Goal: Information Seeking & Learning: Learn about a topic

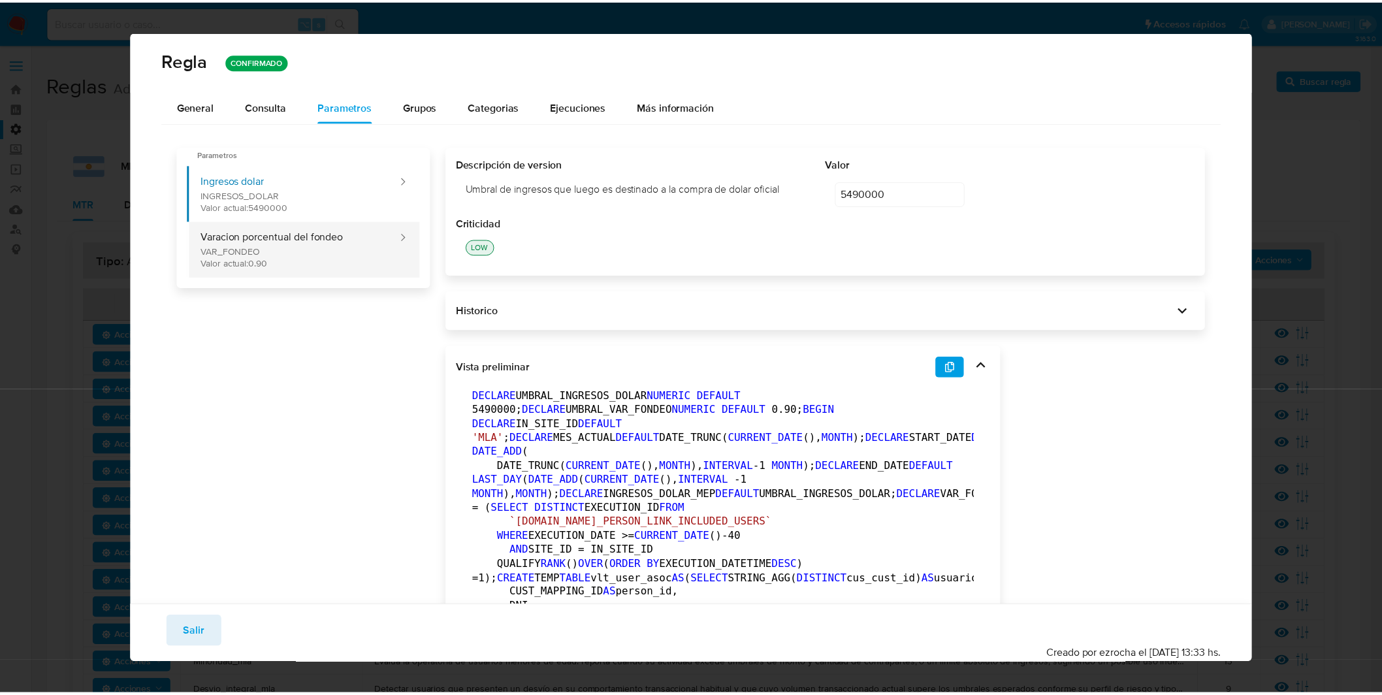
scroll to position [261, 0]
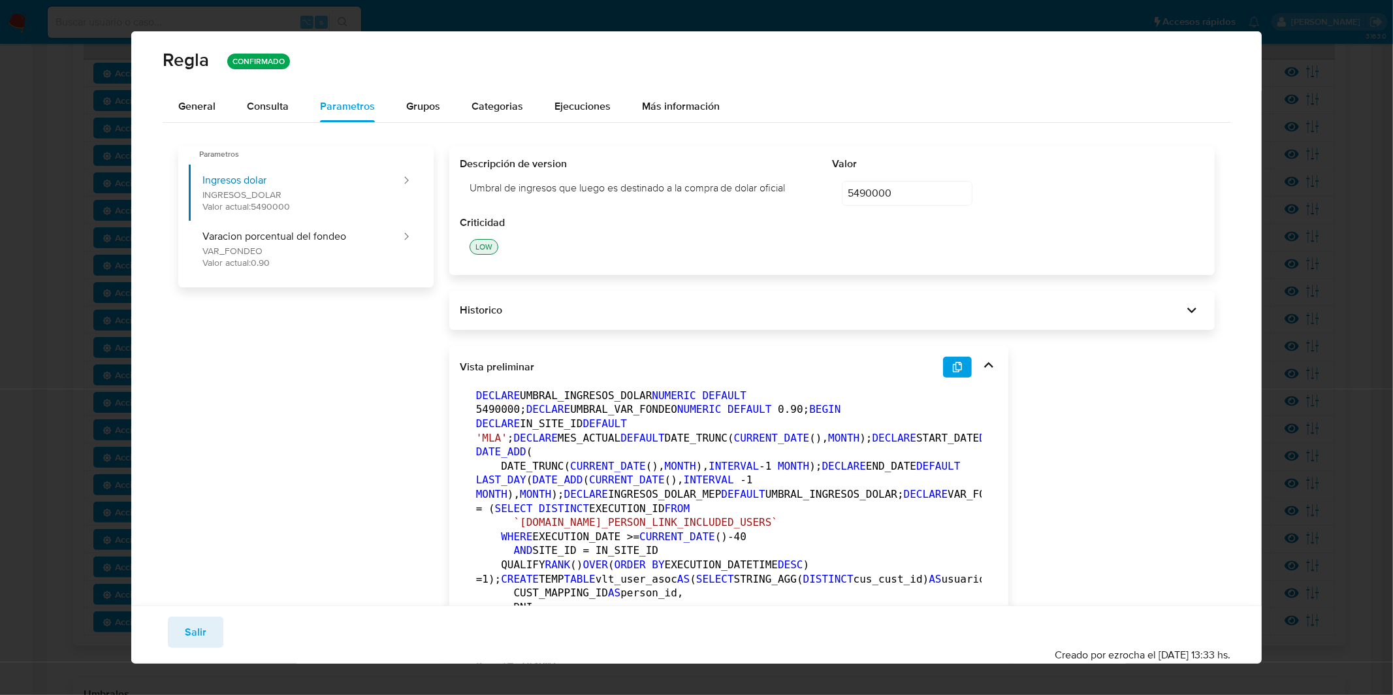
click at [204, 640] on span "Salir" at bounding box center [196, 632] width 22 height 29
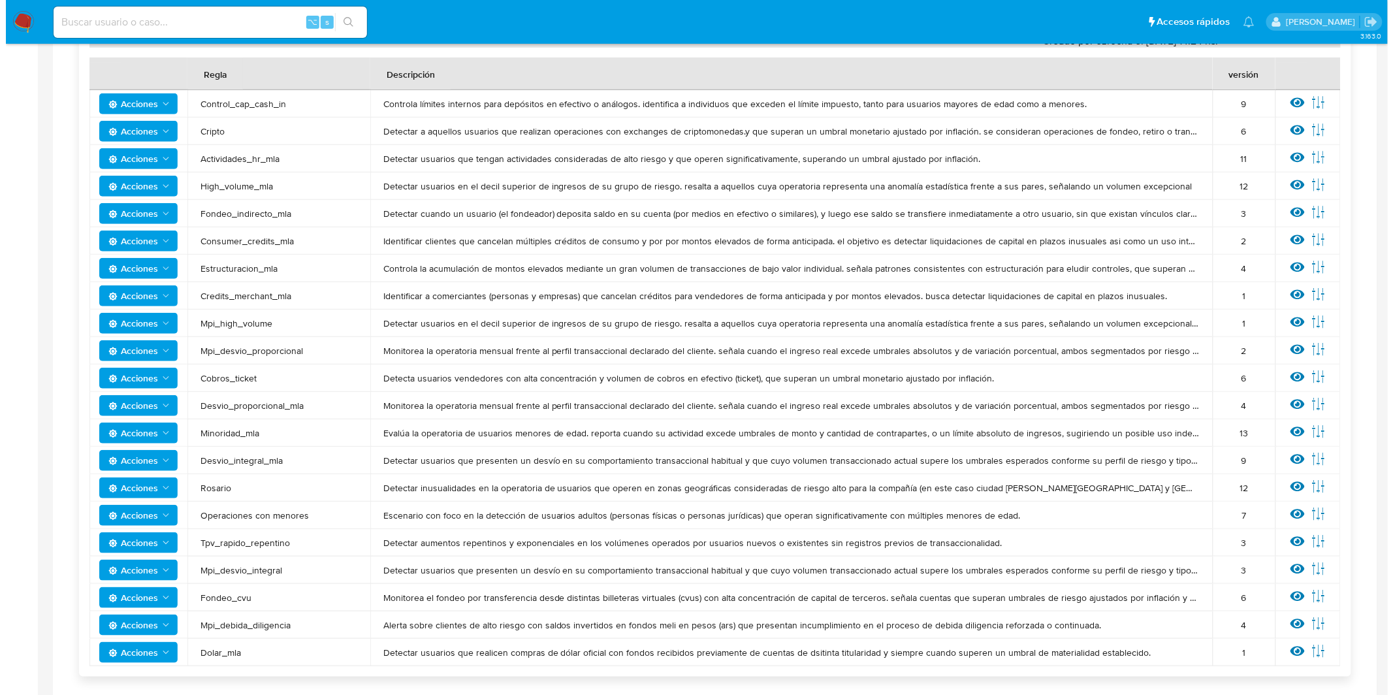
scroll to position [231, 0]
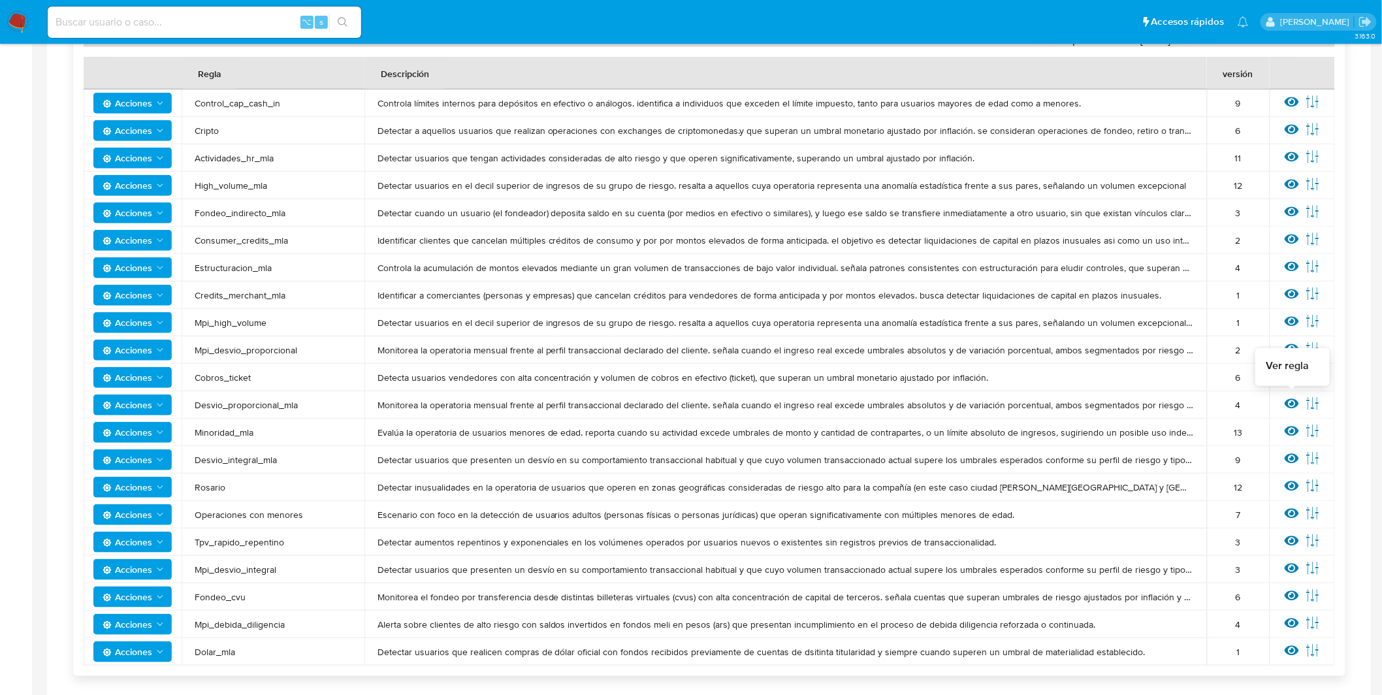
click at [1288, 402] on icon at bounding box center [1292, 403] width 14 height 14
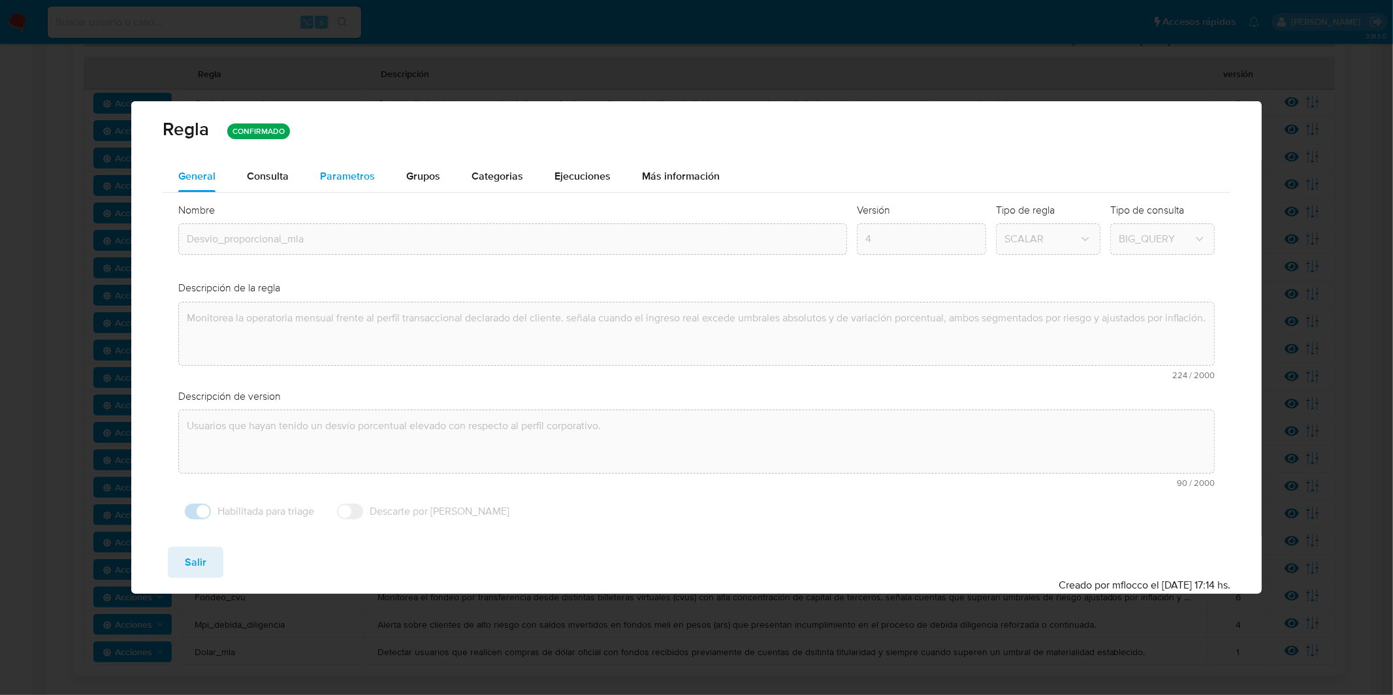
click at [358, 175] on span "Parametros" at bounding box center [347, 175] width 55 height 15
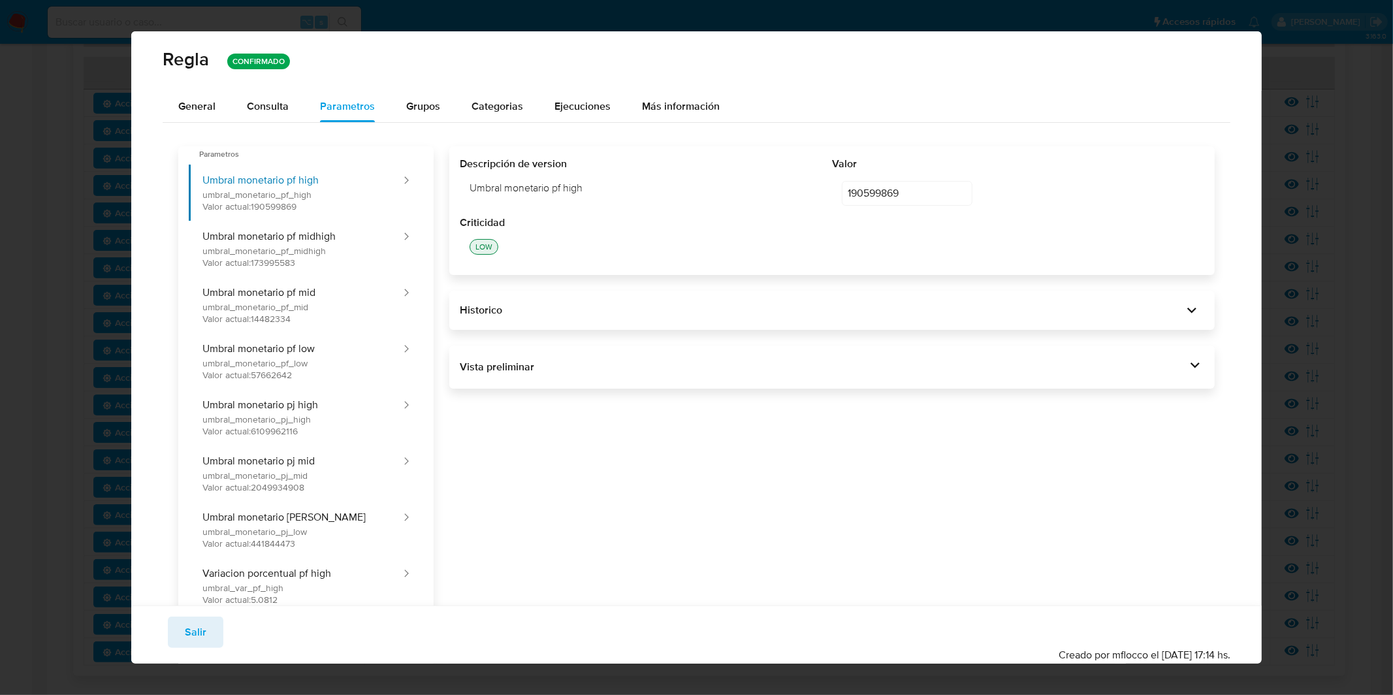
click at [635, 385] on div "Vista preliminar DECLARE IN_SITE_ID DEFAULT 'MLA' ; DECLARE START_DATE DATE DEF…" at bounding box center [832, 366] width 766 height 43
click at [826, 377] on div "Vista preliminar DECLARE IN_SITE_ID DEFAULT 'MLA' ; DECLARE START_DATE DATE DEF…" at bounding box center [832, 366] width 766 height 43
click at [828, 362] on div "Vista preliminar" at bounding box center [823, 367] width 727 height 14
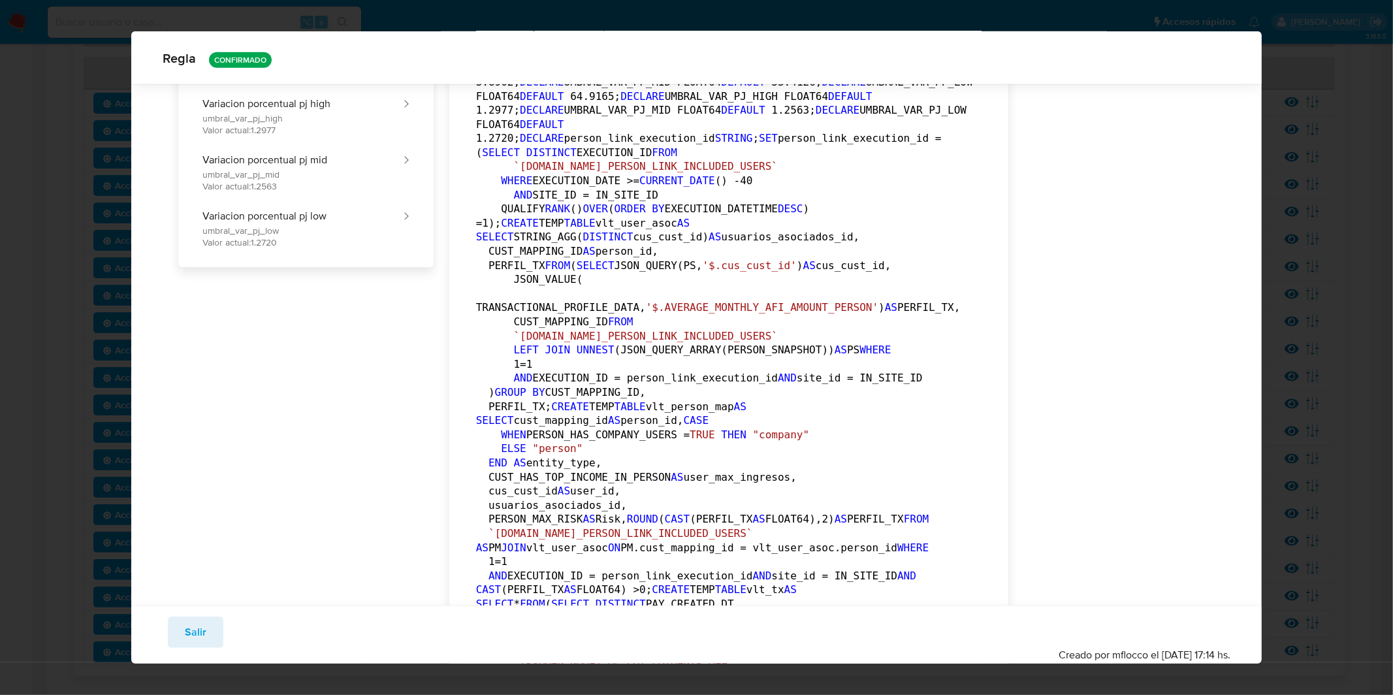
scroll to position [0, 0]
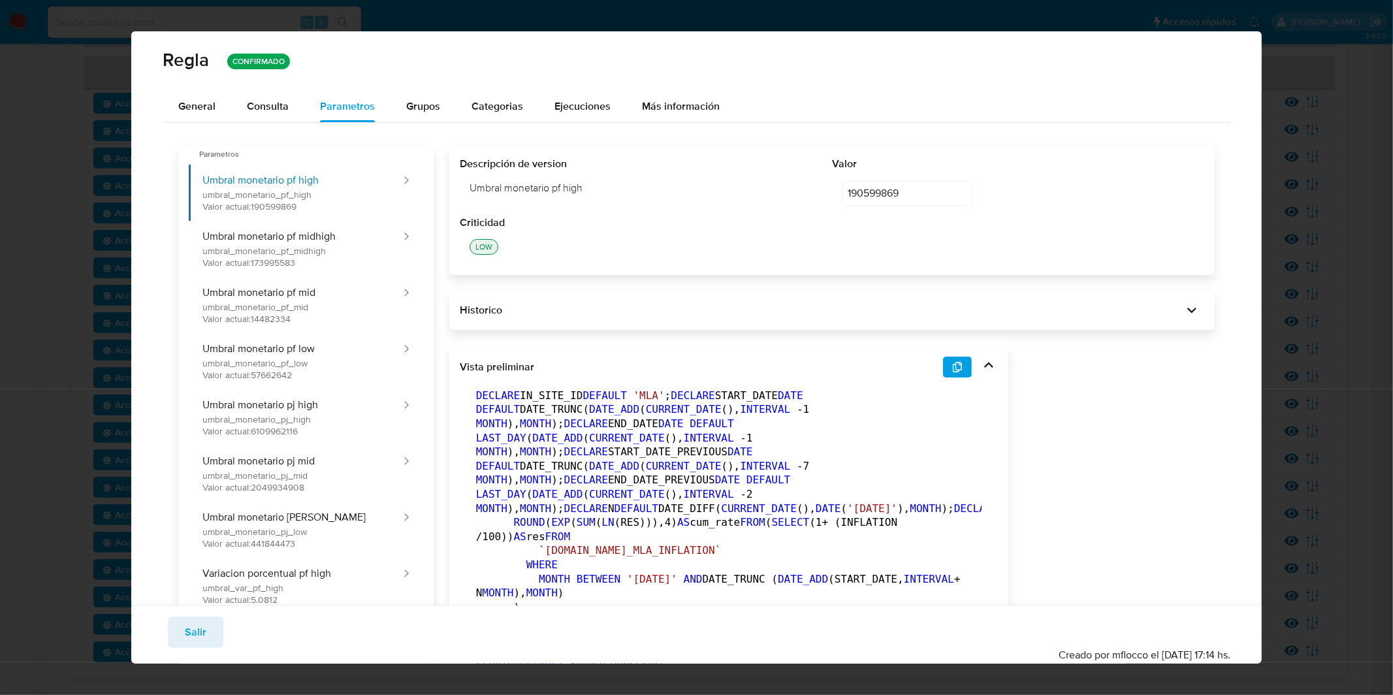
click at [206, 89] on div "Regla CONFIRMADO" at bounding box center [696, 60] width 1130 height 59
click at [200, 99] on span "General" at bounding box center [196, 106] width 37 height 15
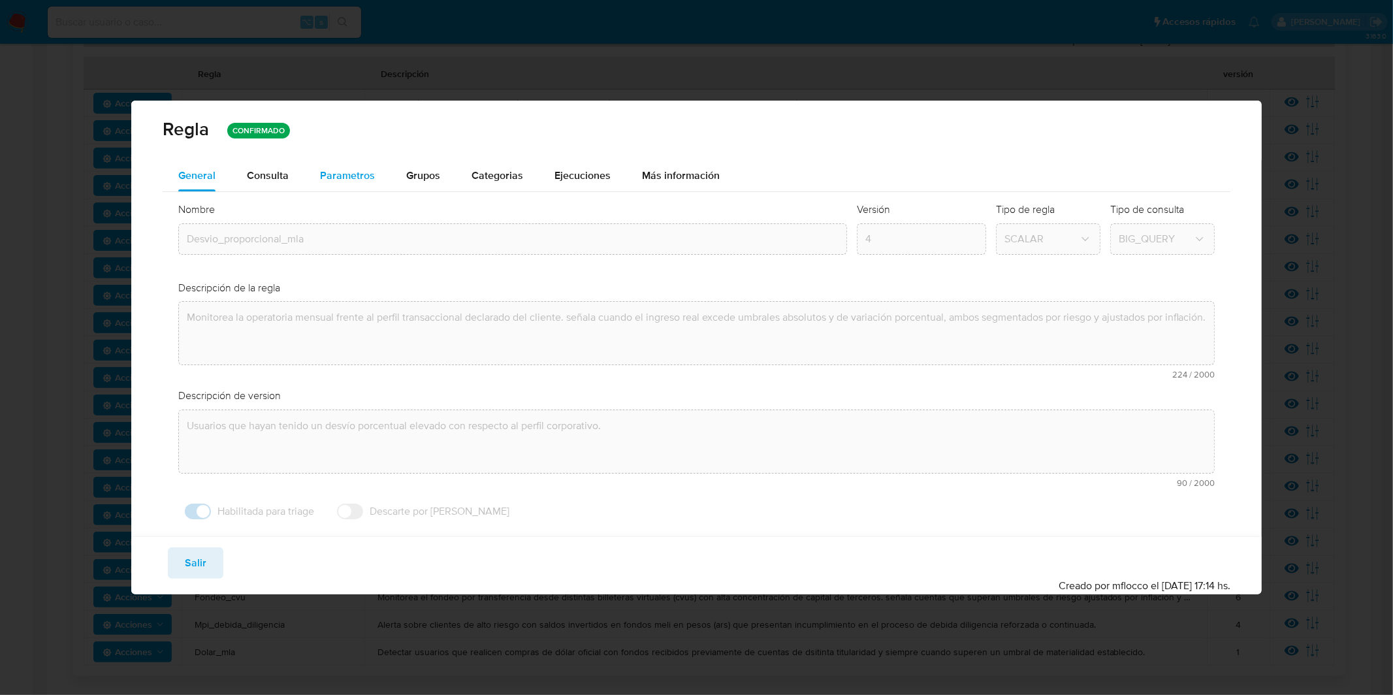
click at [341, 180] on span "Parametros" at bounding box center [347, 175] width 55 height 15
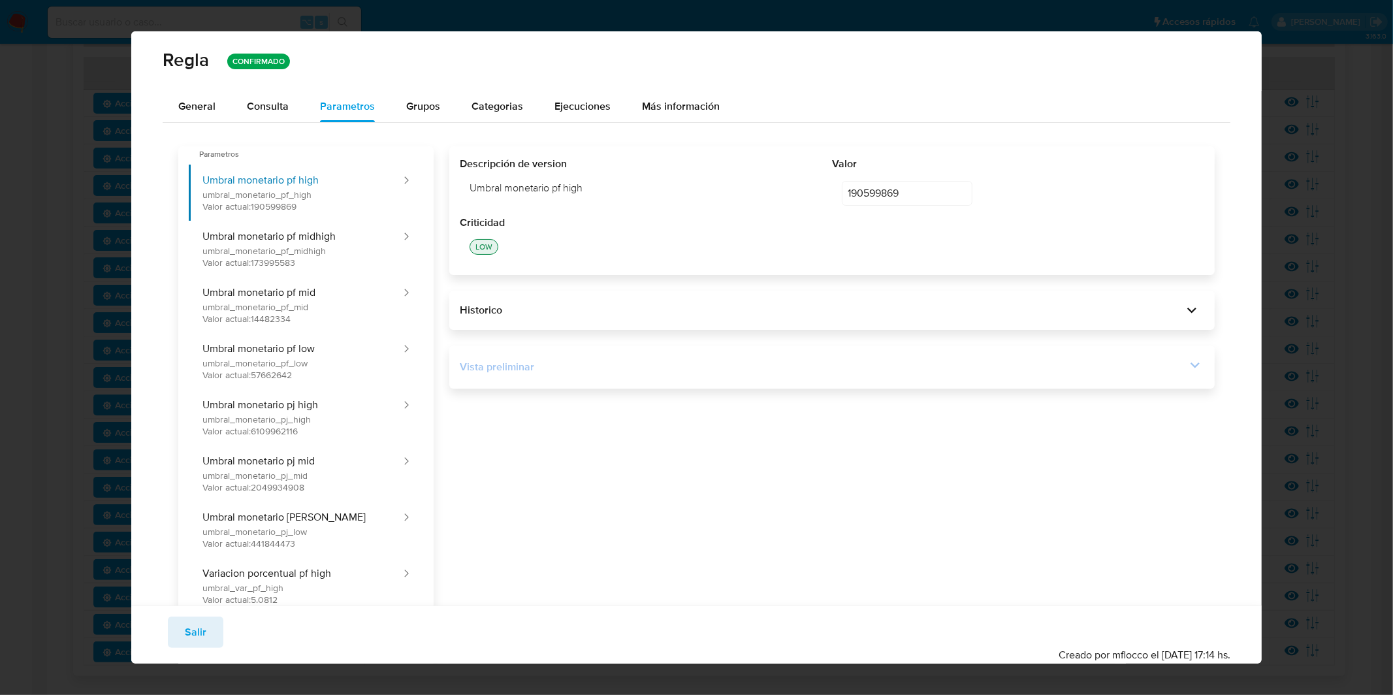
click at [657, 357] on div "Vista preliminar" at bounding box center [832, 367] width 745 height 22
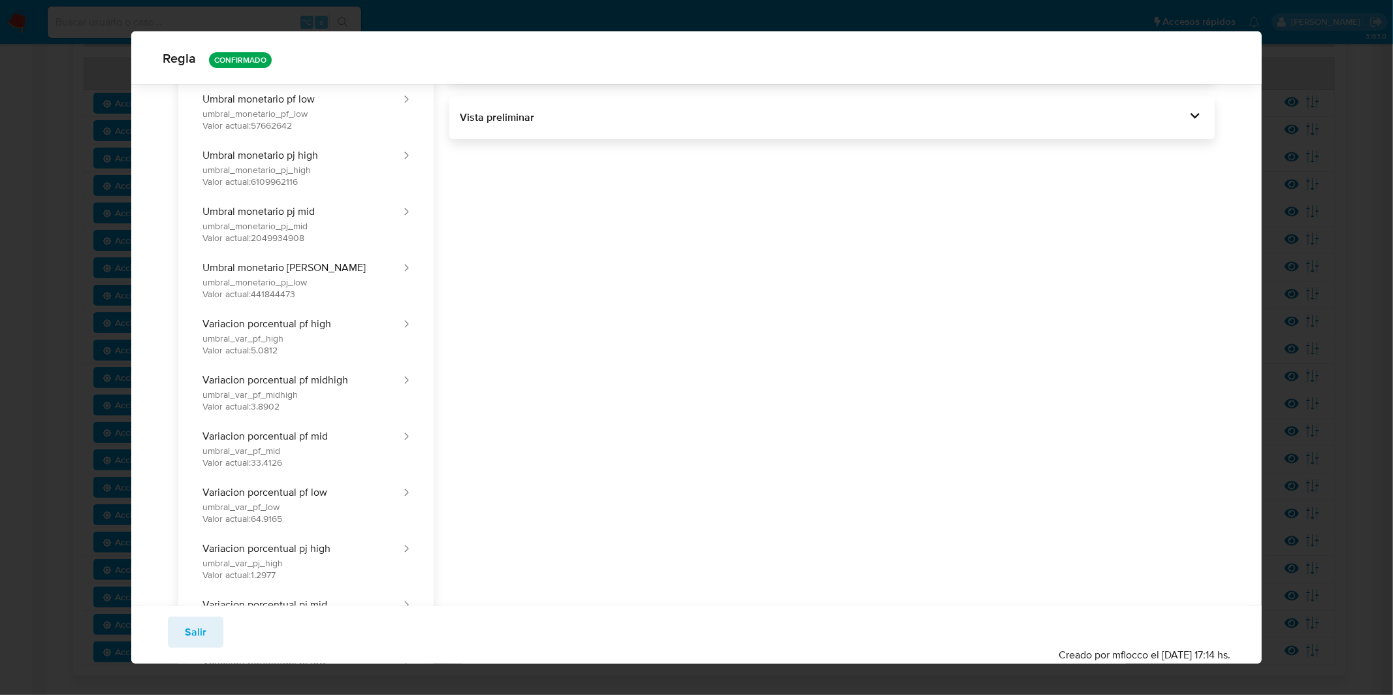
scroll to position [242, 0]
click at [728, 142] on div "Descripción de version Umbral monetario pf high Valor 190599869 190599869 edita…" at bounding box center [825, 304] width 782 height 815
click at [725, 123] on div "Vista preliminar" at bounding box center [823, 118] width 727 height 14
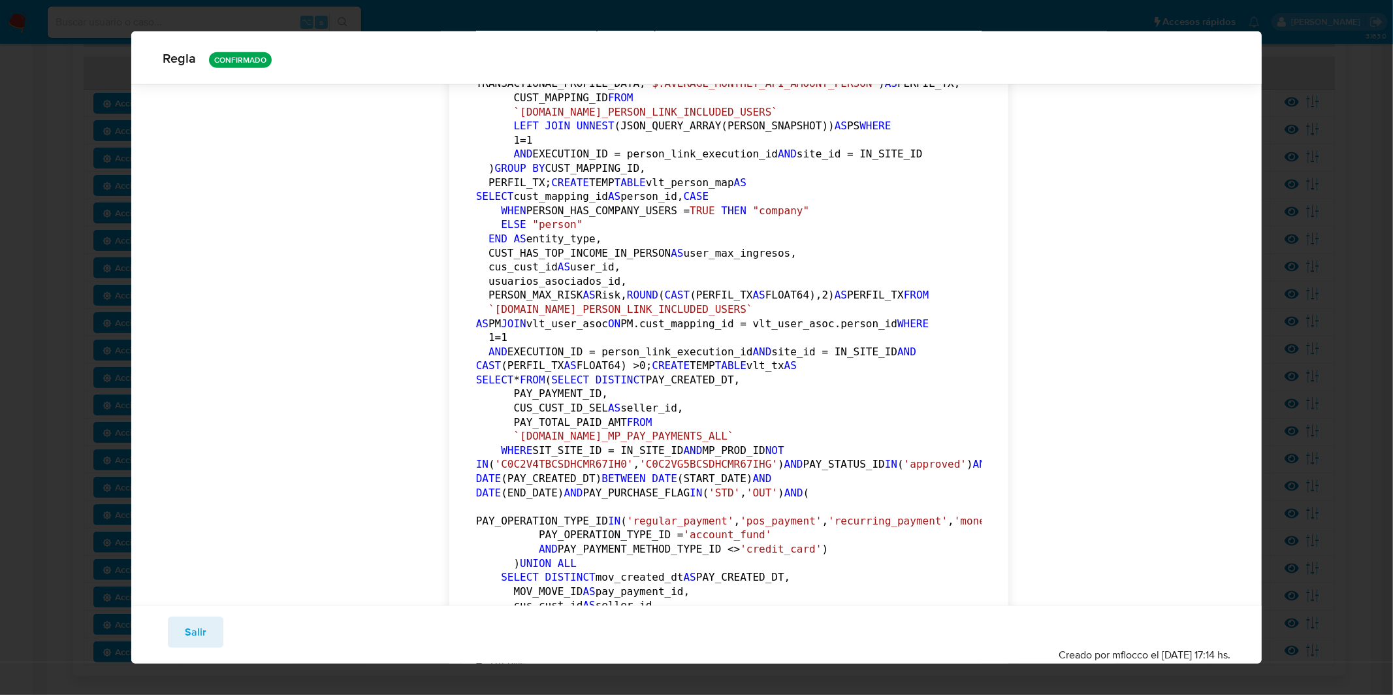
scroll to position [108, 0]
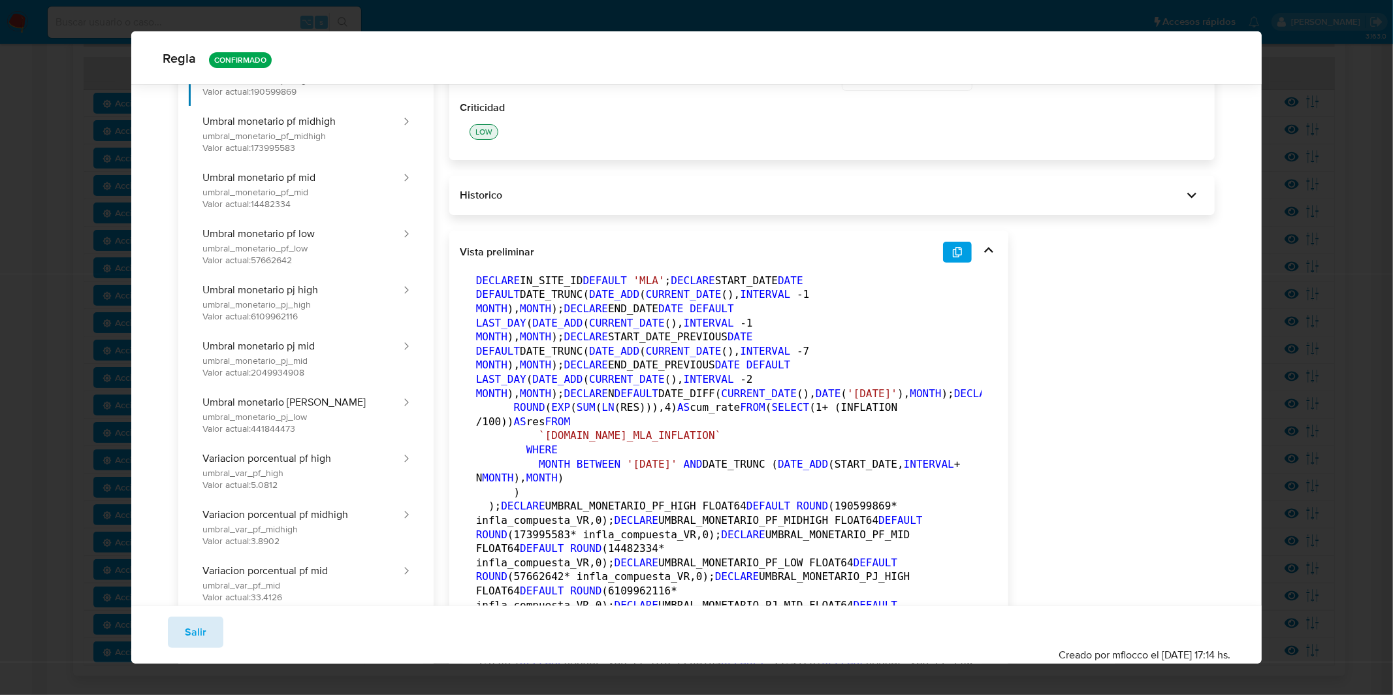
click at [217, 635] on button "Salir" at bounding box center [196, 631] width 56 height 31
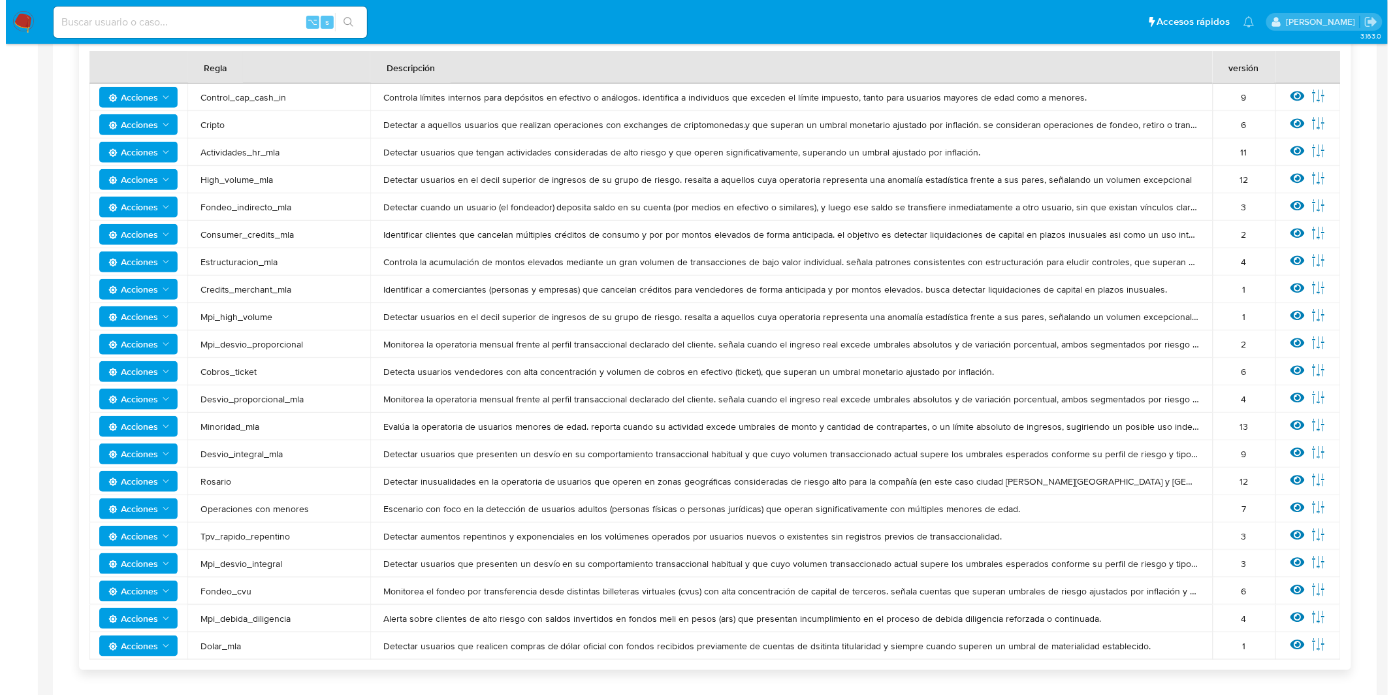
scroll to position [264, 0]
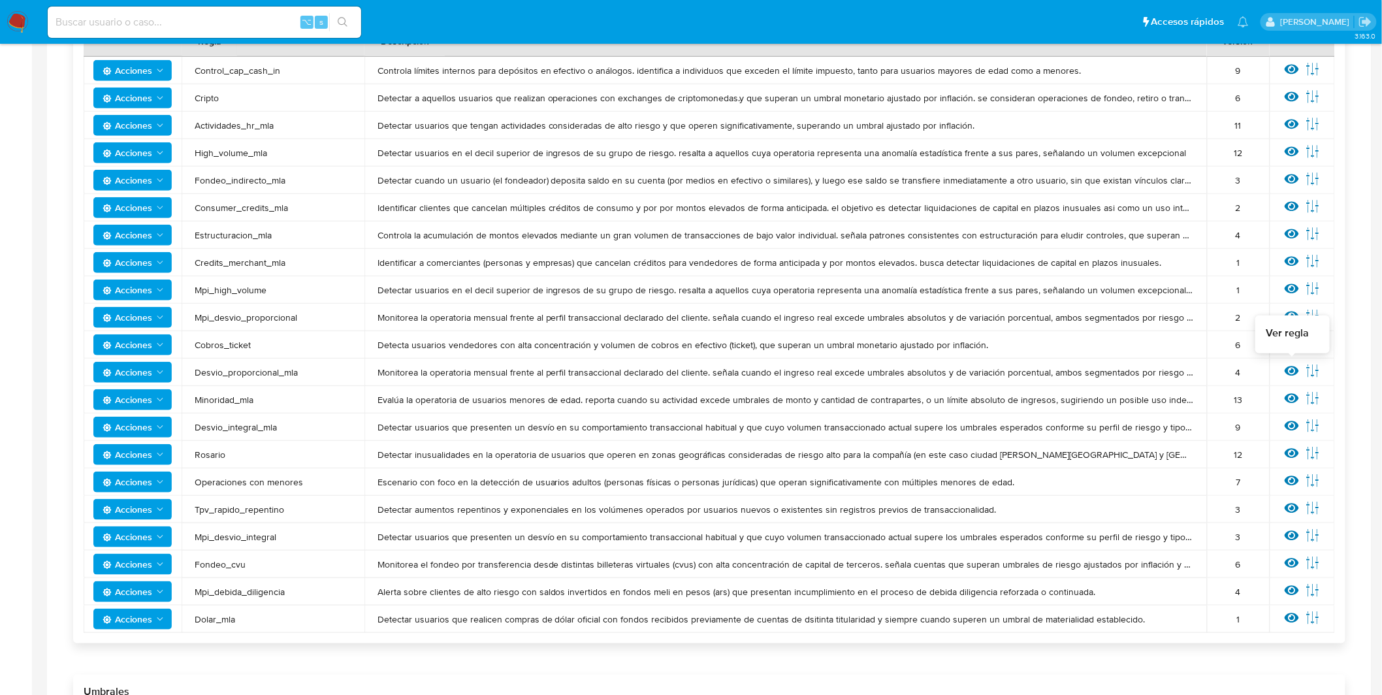
click at [1289, 370] on icon at bounding box center [1292, 371] width 14 height 14
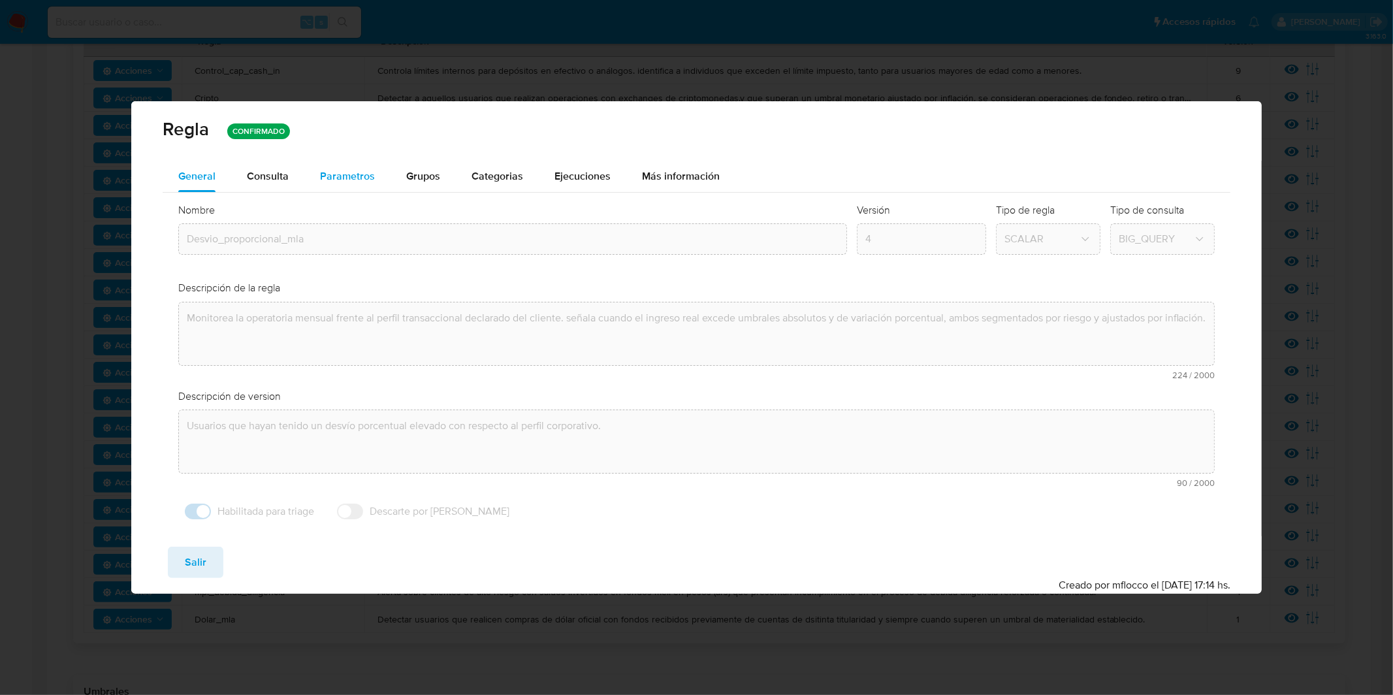
click at [376, 181] on button "Parametros" at bounding box center [347, 176] width 86 height 31
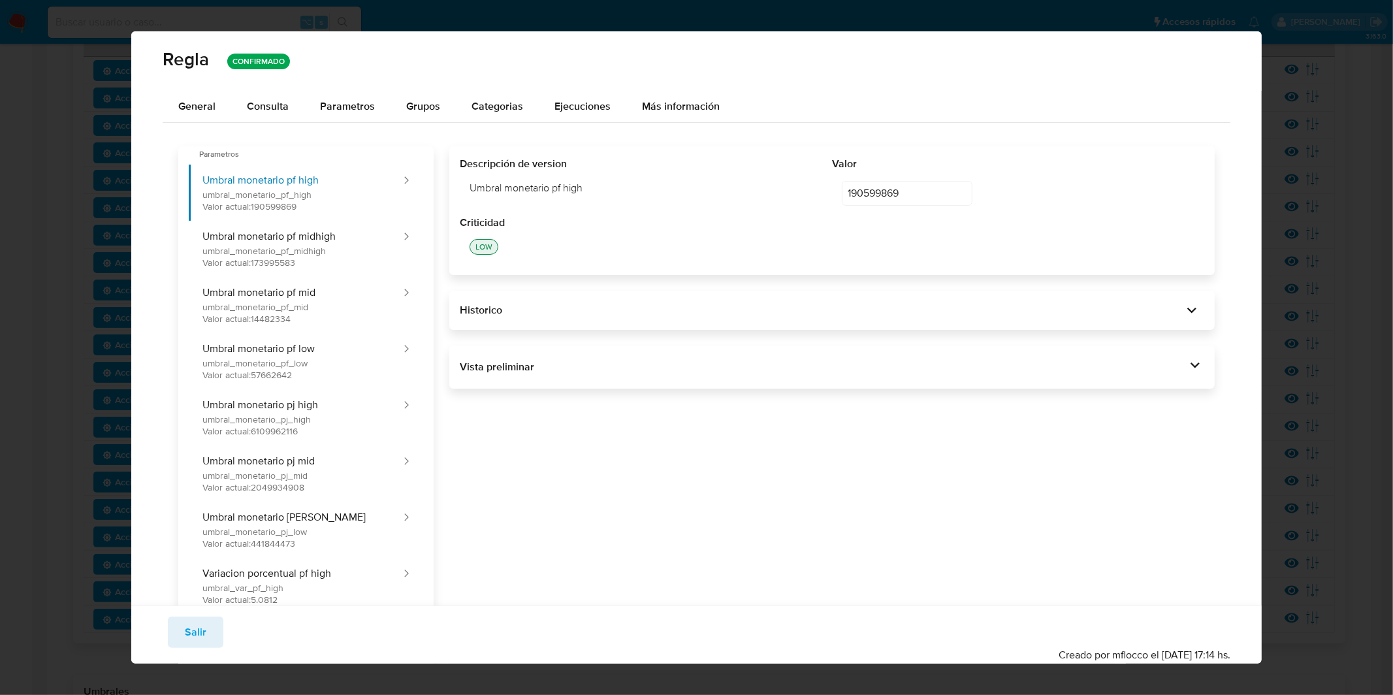
click at [637, 355] on div "Vista preliminar DECLARE IN_SITE_ID DEFAULT 'MLA' ; DECLARE START_DATE DATE DEF…" at bounding box center [832, 366] width 766 height 43
click at [638, 360] on div "Vista preliminar" at bounding box center [823, 367] width 727 height 14
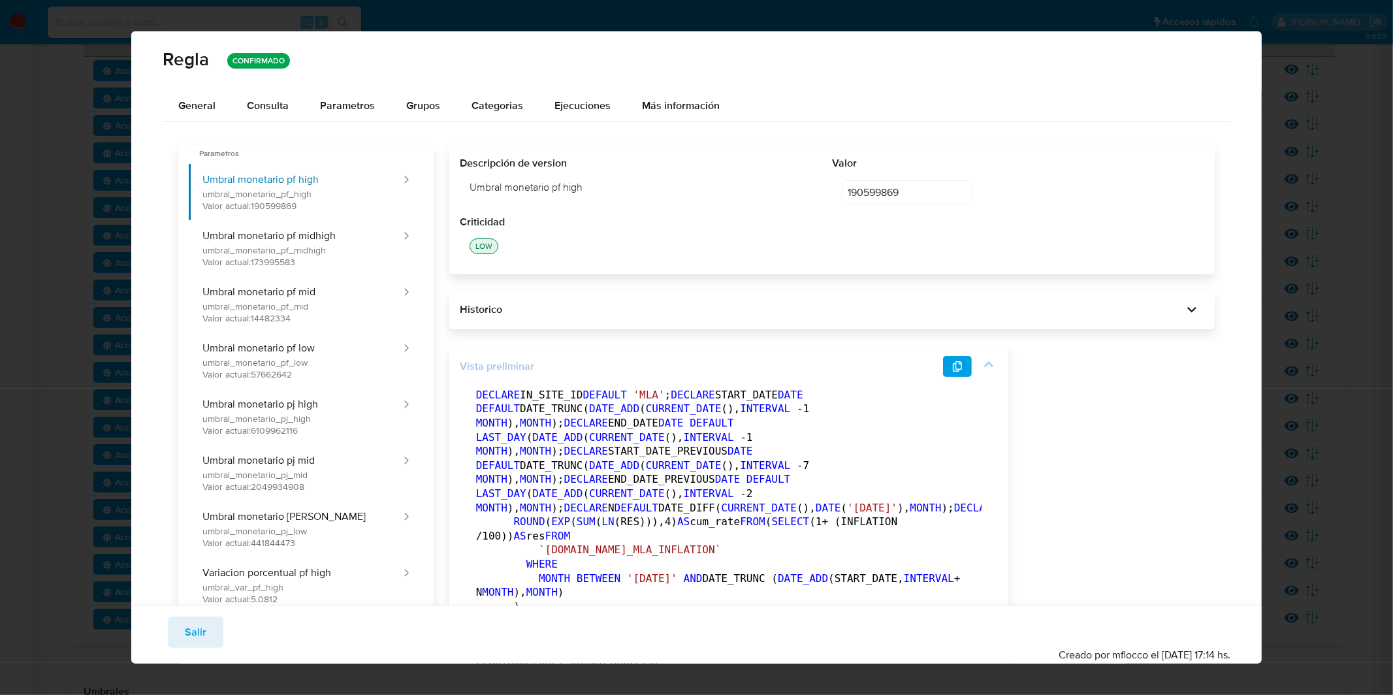
scroll to position [0, 0]
click at [330, 103] on span "Parametros" at bounding box center [347, 106] width 55 height 15
click at [274, 103] on div "Consulta" at bounding box center [268, 106] width 42 height 10
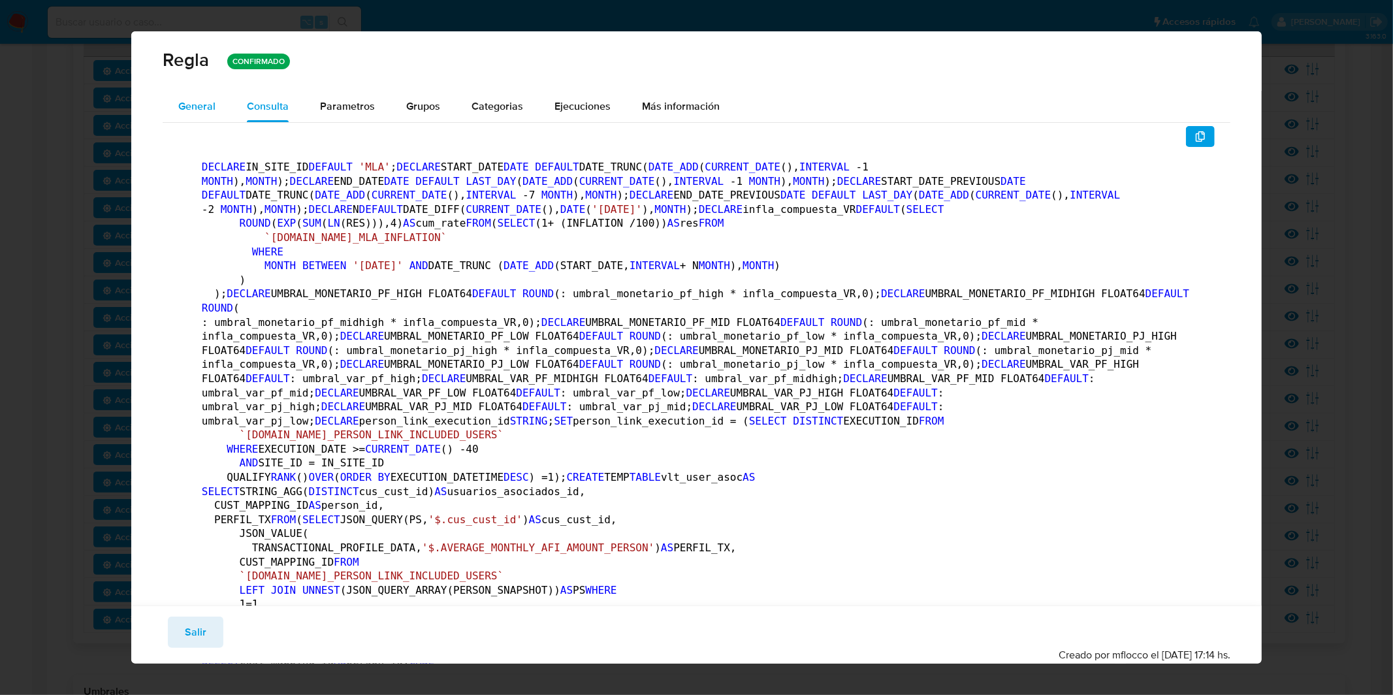
click at [220, 112] on button "General" at bounding box center [197, 106] width 69 height 31
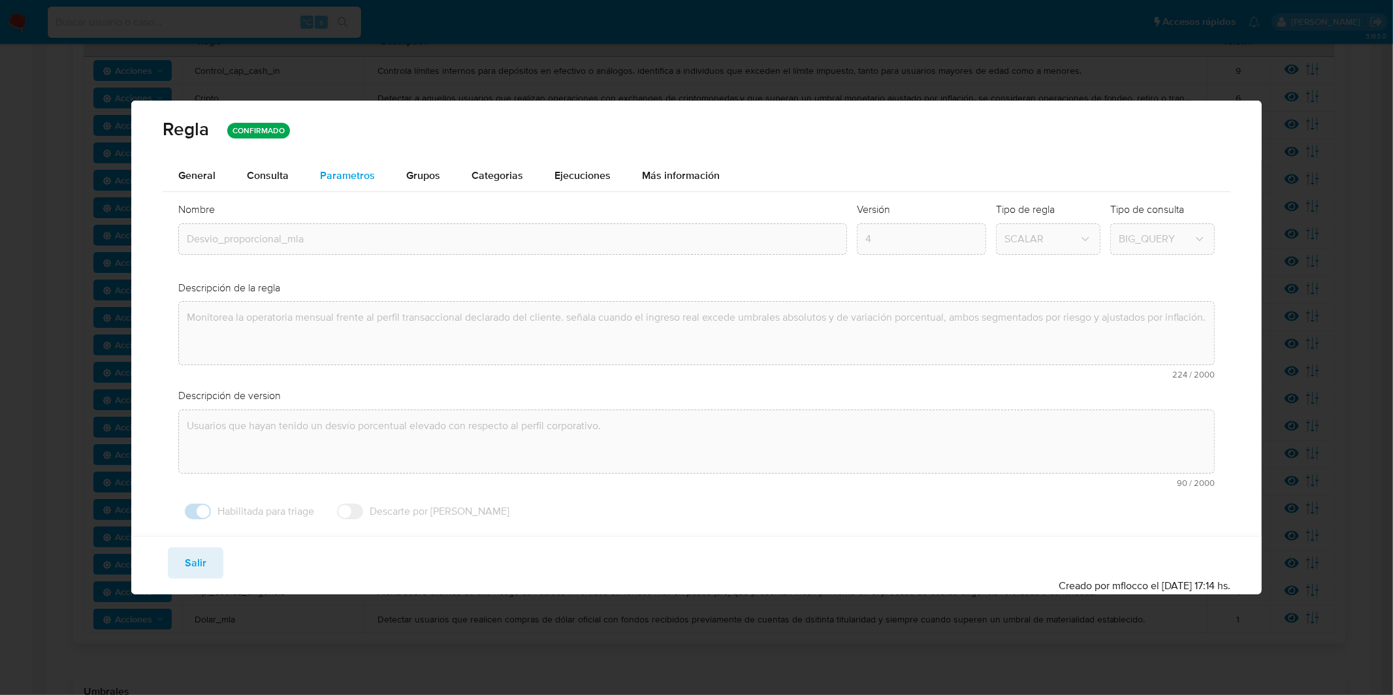
click at [340, 161] on div "Parametros" at bounding box center [347, 175] width 55 height 31
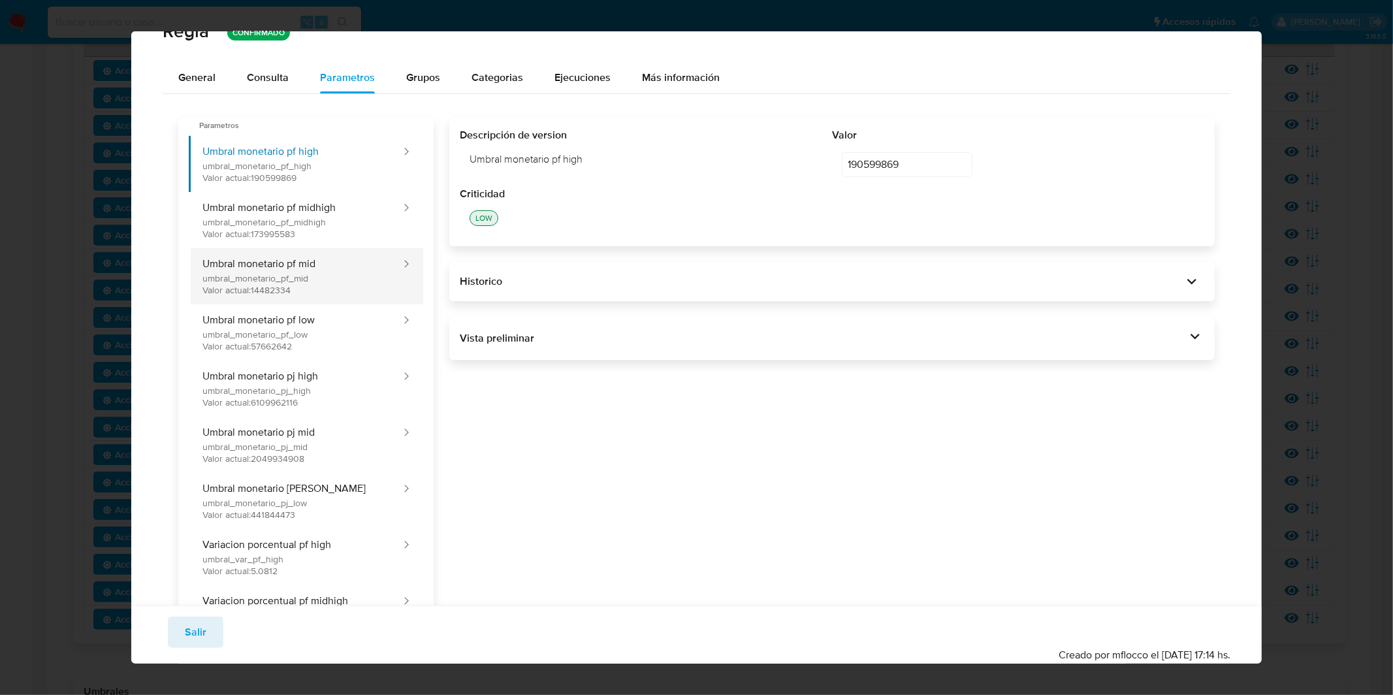
scroll to position [57, 0]
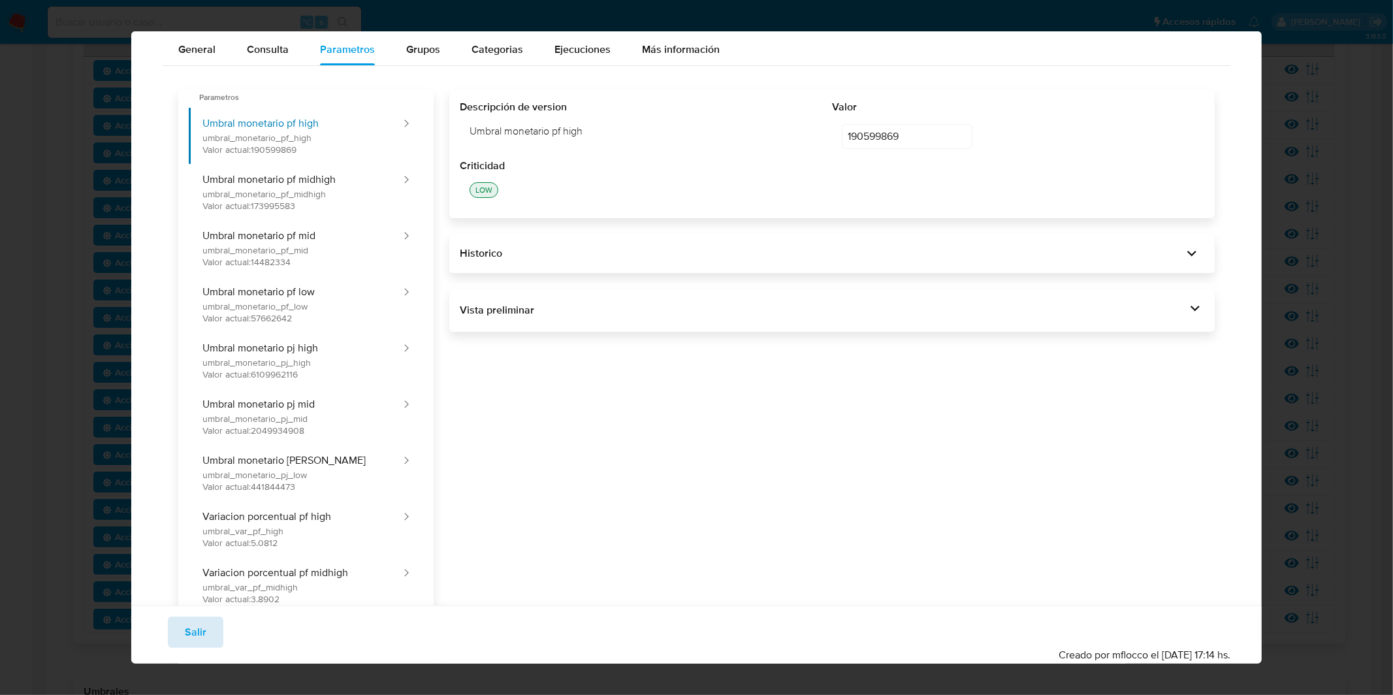
click at [182, 631] on button "Salir" at bounding box center [196, 631] width 56 height 31
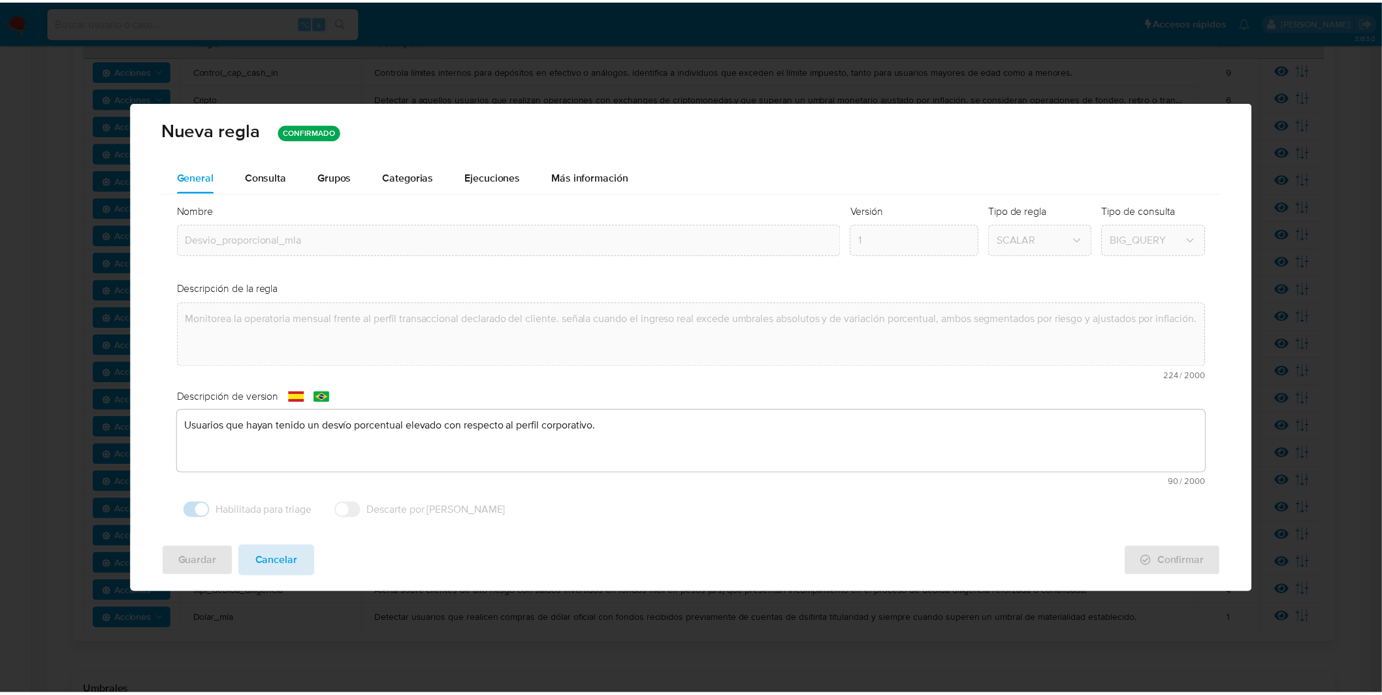
scroll to position [0, 0]
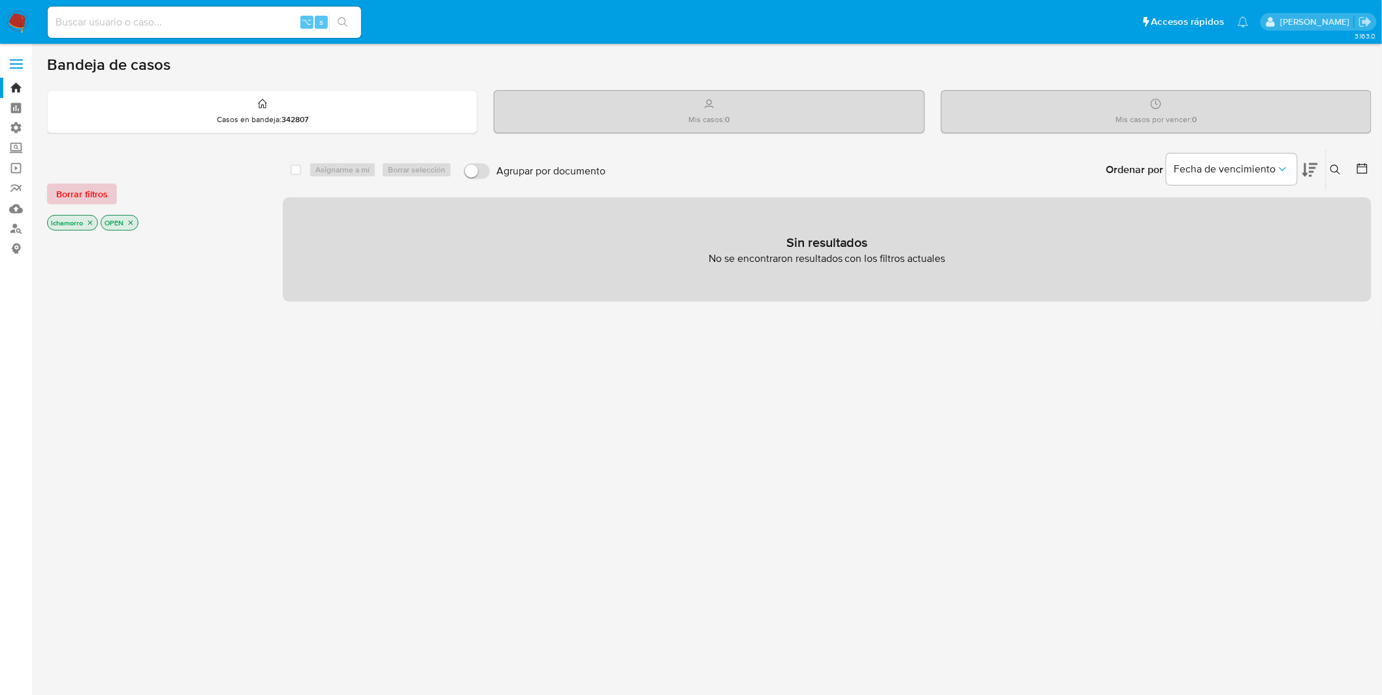
click at [98, 193] on span "Borrar filtros" at bounding box center [82, 194] width 52 height 18
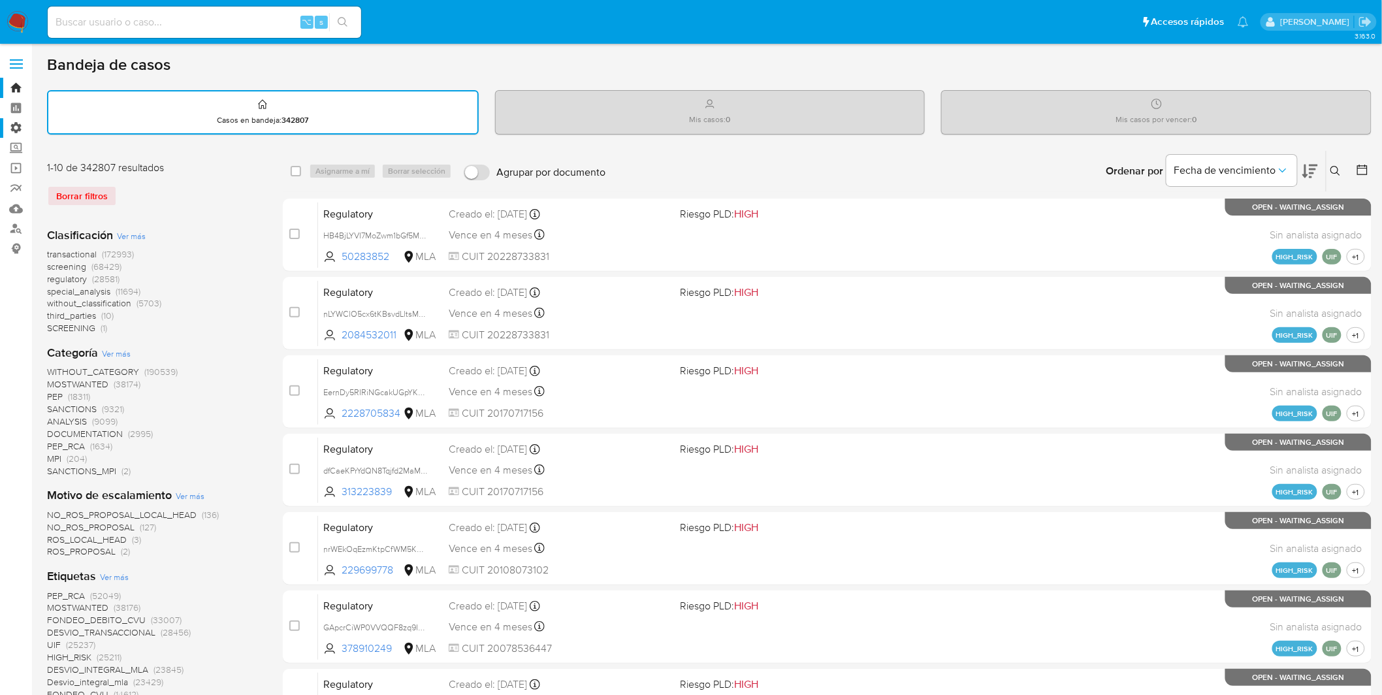
click at [22, 123] on label "Administración" at bounding box center [77, 128] width 155 height 20
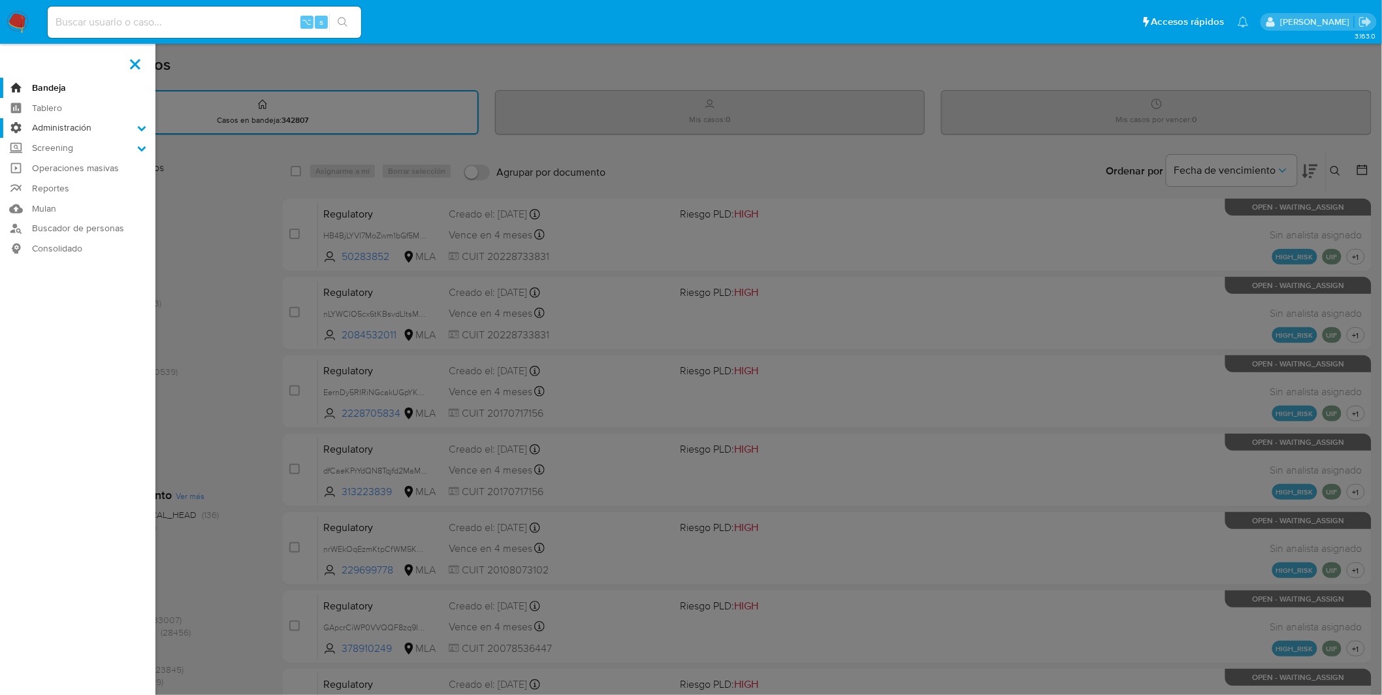
click at [0, 0] on input "Administración" at bounding box center [0, 0] width 0 height 0
click at [56, 146] on link "Reglas" at bounding box center [77, 146] width 155 height 16
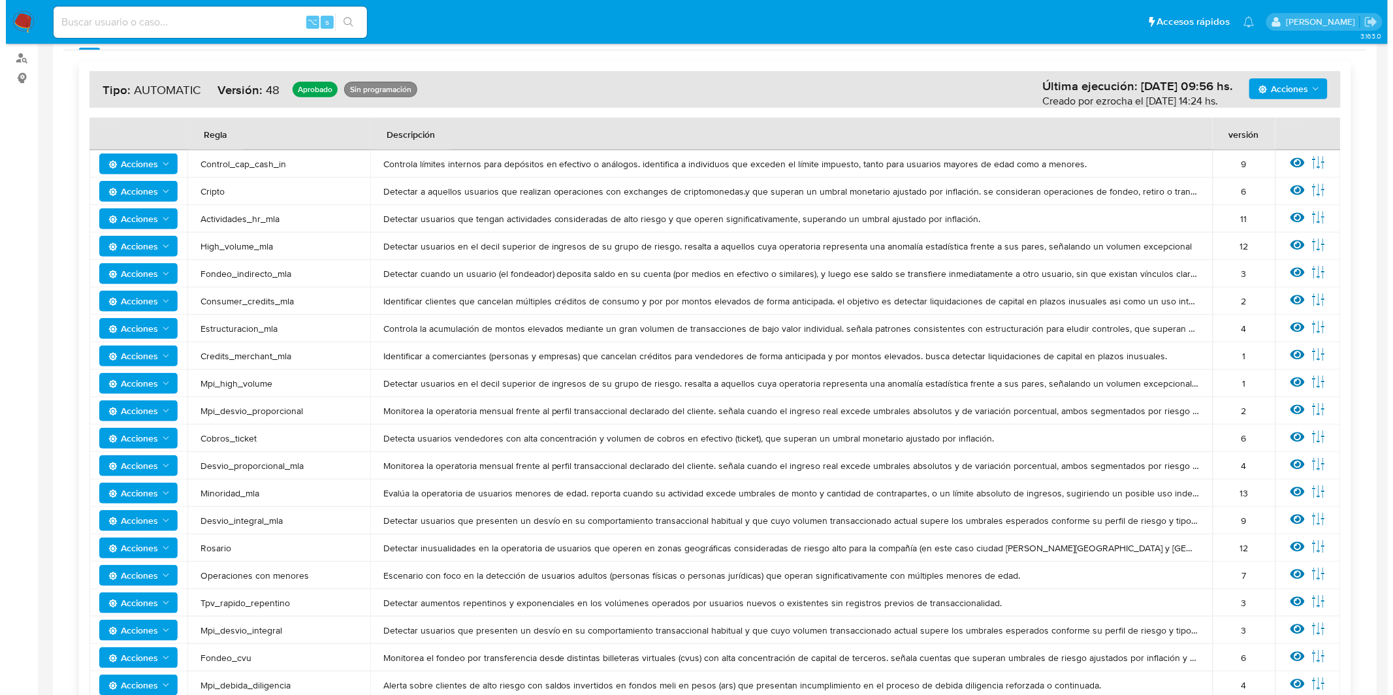
scroll to position [172, 0]
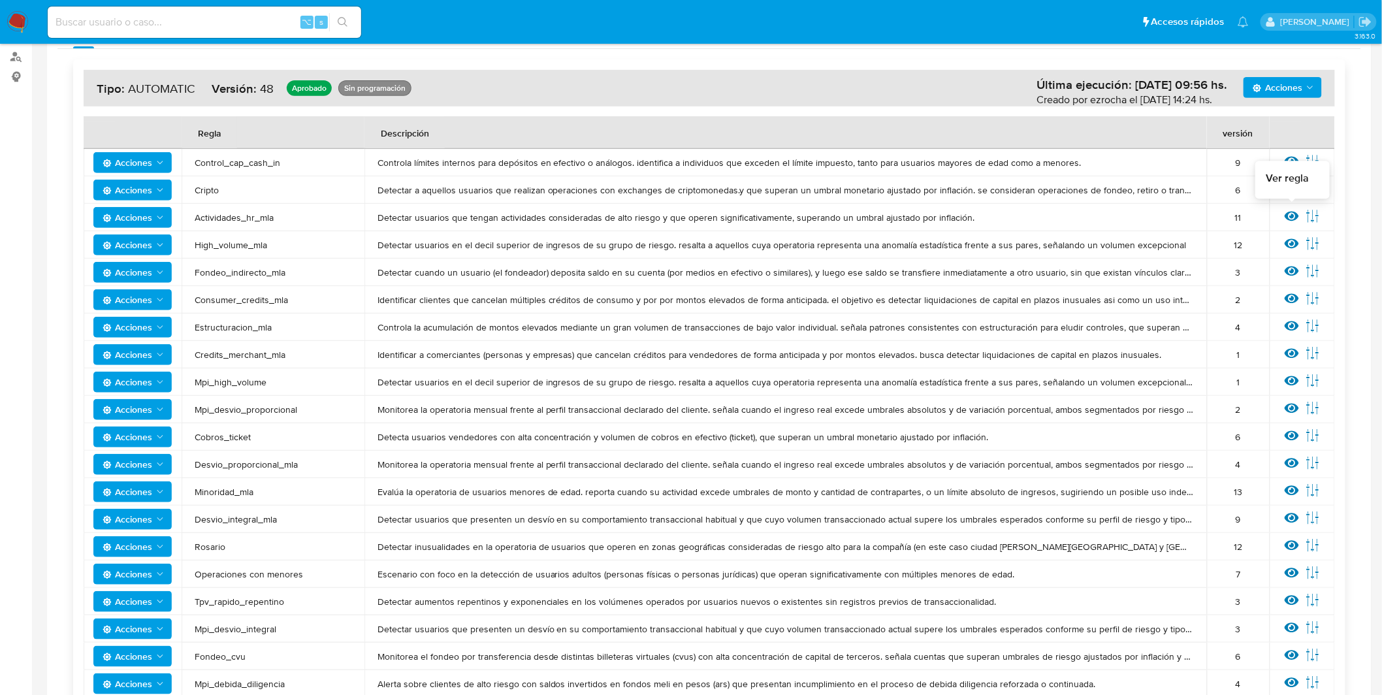
click at [1294, 214] on icon at bounding box center [1292, 216] width 14 height 14
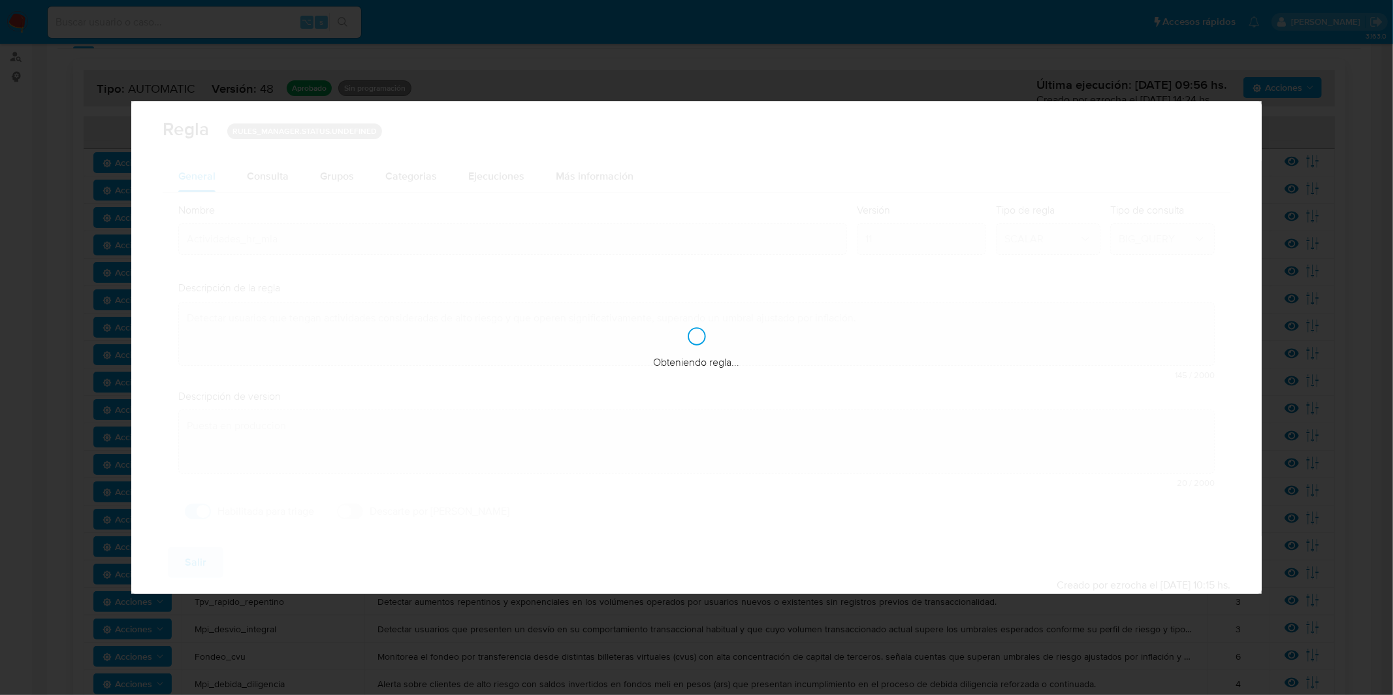
checkbox input "true"
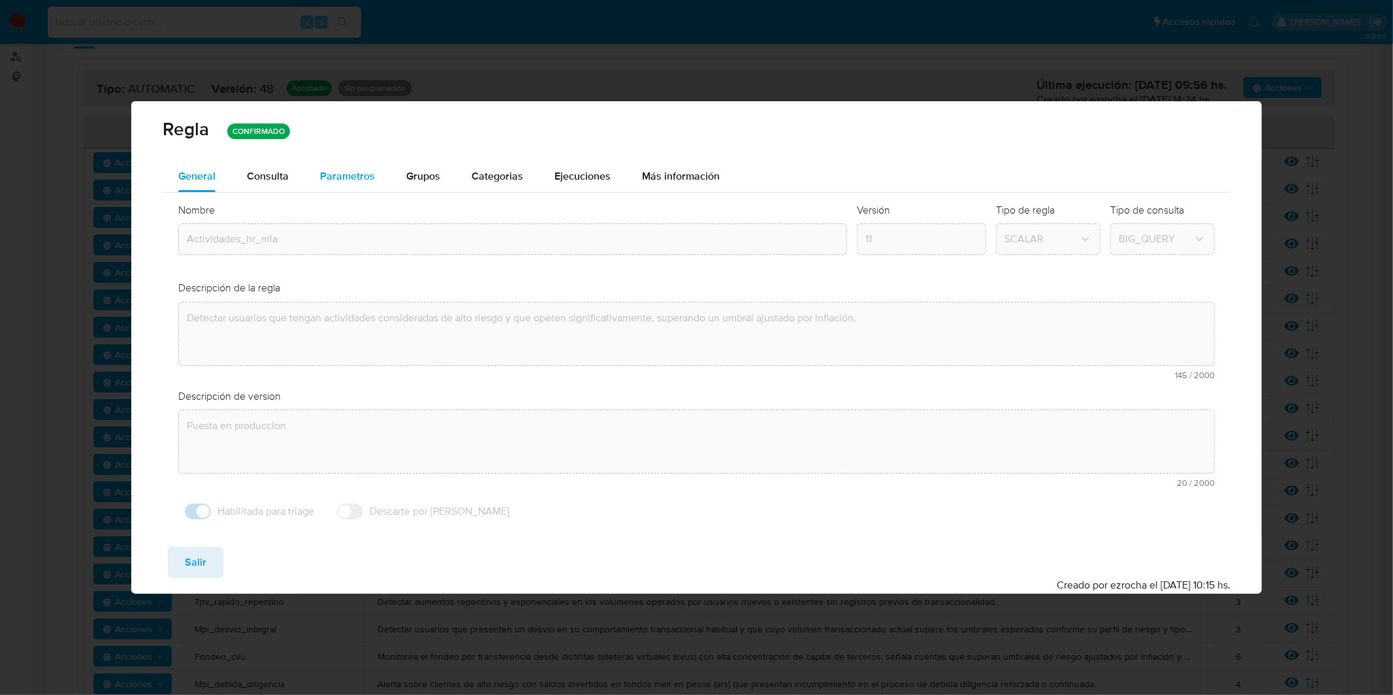
click at [341, 171] on span "Parametros" at bounding box center [347, 175] width 55 height 15
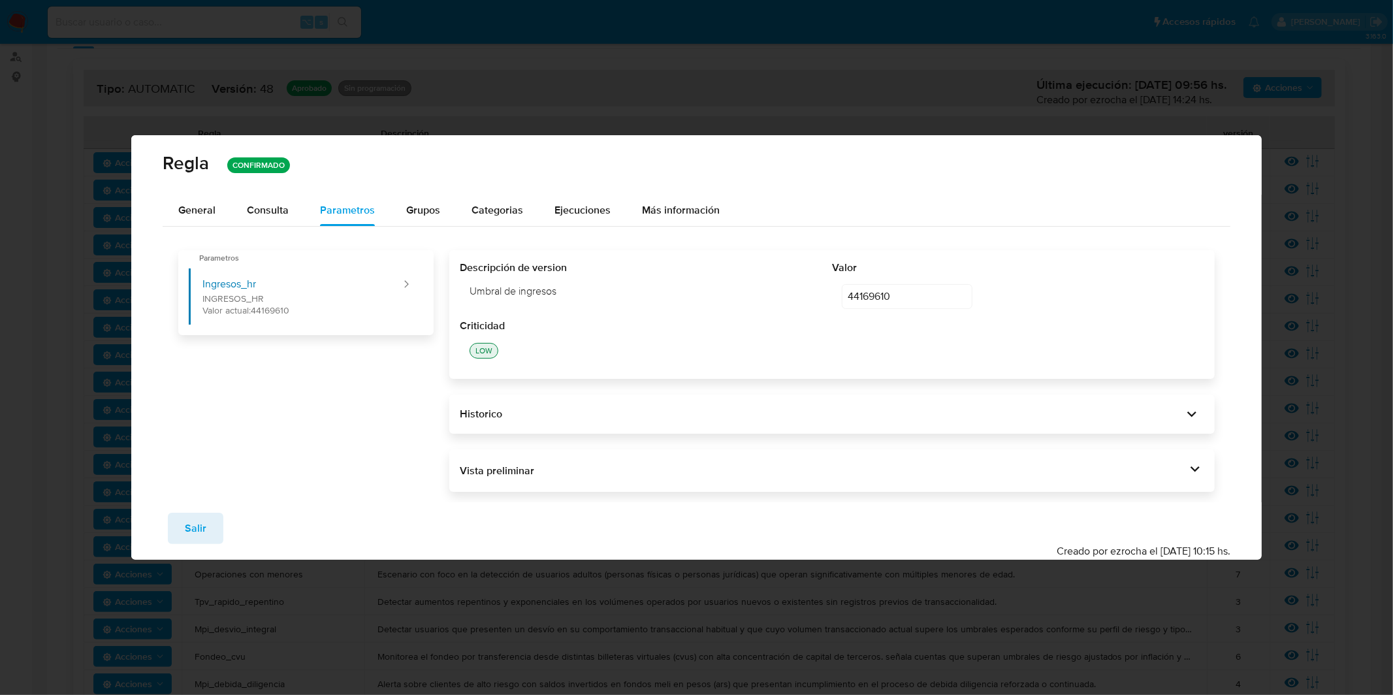
click at [661, 452] on div "Vista preliminar DECLARE UMBRAL_INGRESOS_HR NUMERIC DEFAULT 44169610 ; BEGIN DE…" at bounding box center [832, 470] width 766 height 43
click at [664, 458] on div "Vista preliminar DECLARE UMBRAL_INGRESOS_HR NUMERIC DEFAULT 44169610 ; BEGIN DE…" at bounding box center [832, 470] width 766 height 43
click at [675, 469] on div "Vista preliminar" at bounding box center [823, 471] width 727 height 14
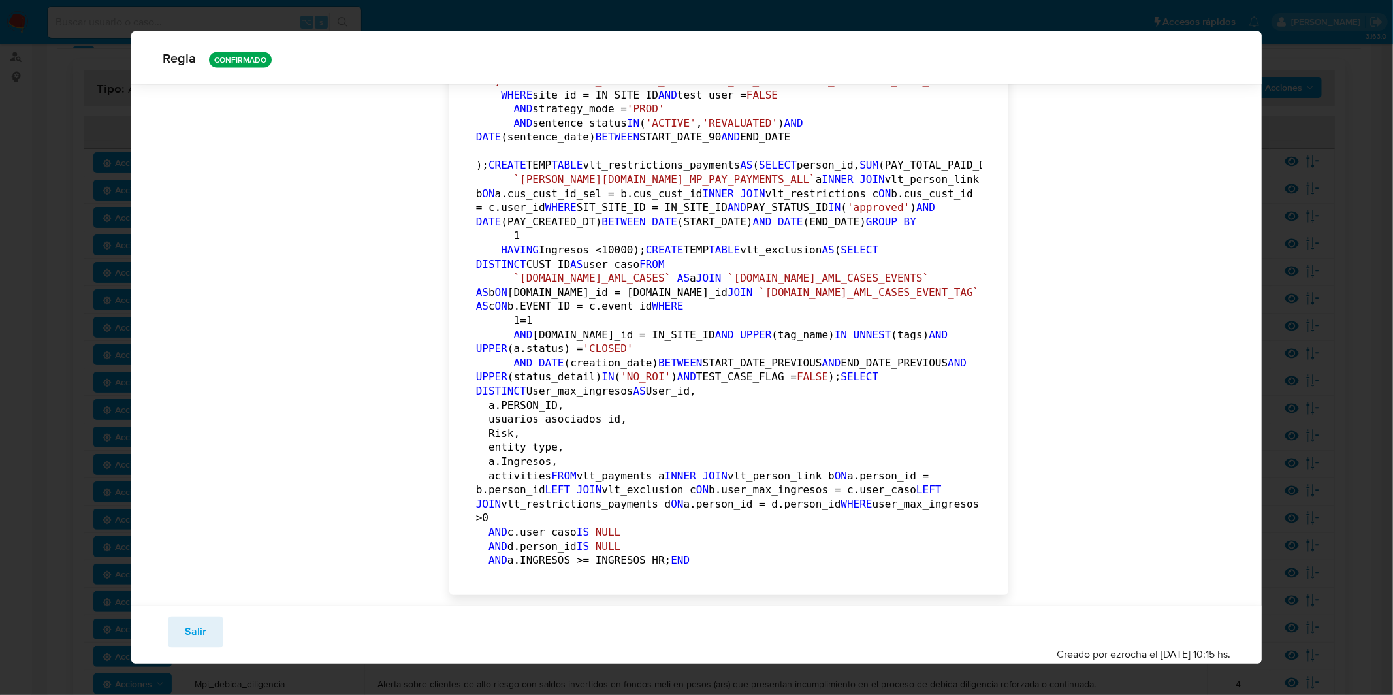
scroll to position [3680, 0]
click at [204, 622] on span "Salir" at bounding box center [196, 632] width 22 height 29
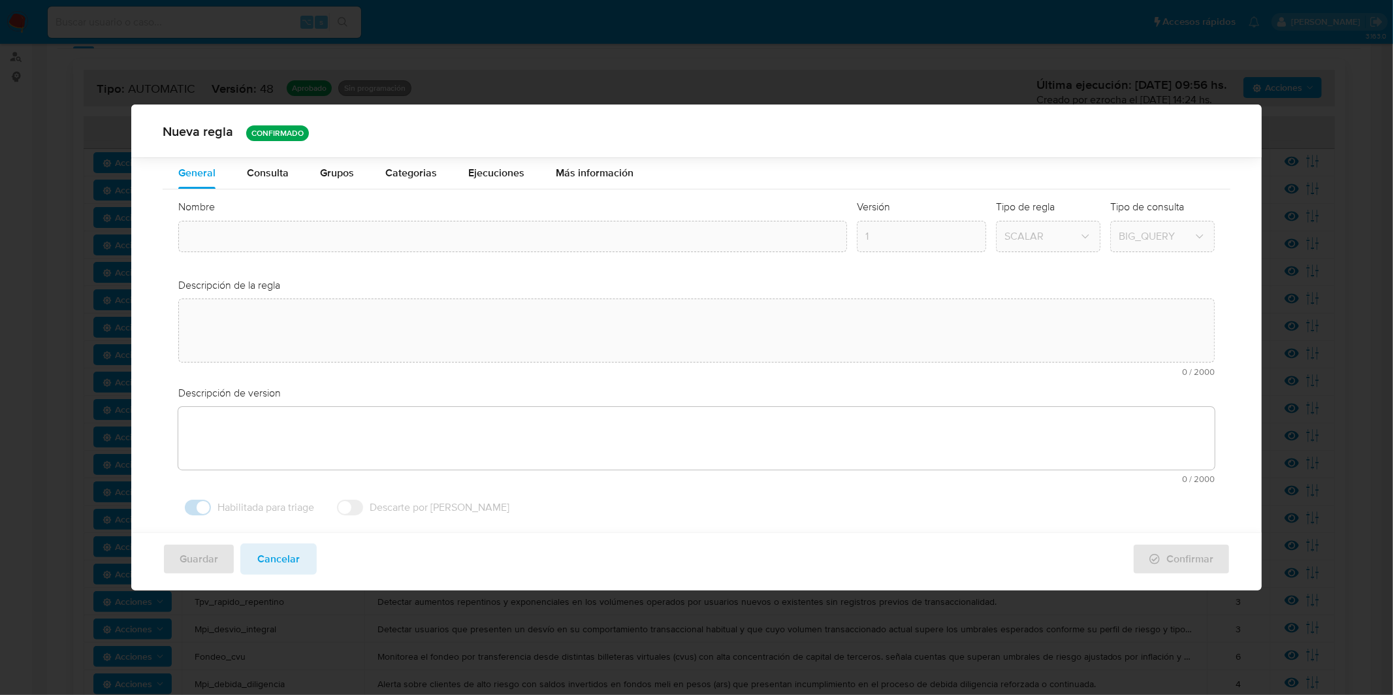
type input "Actividades_hr_mla"
type textarea "Detectar usuarios que tengan actividades consideradas de alto riesgo y que oper…"
type textarea "Puesta en produccion"
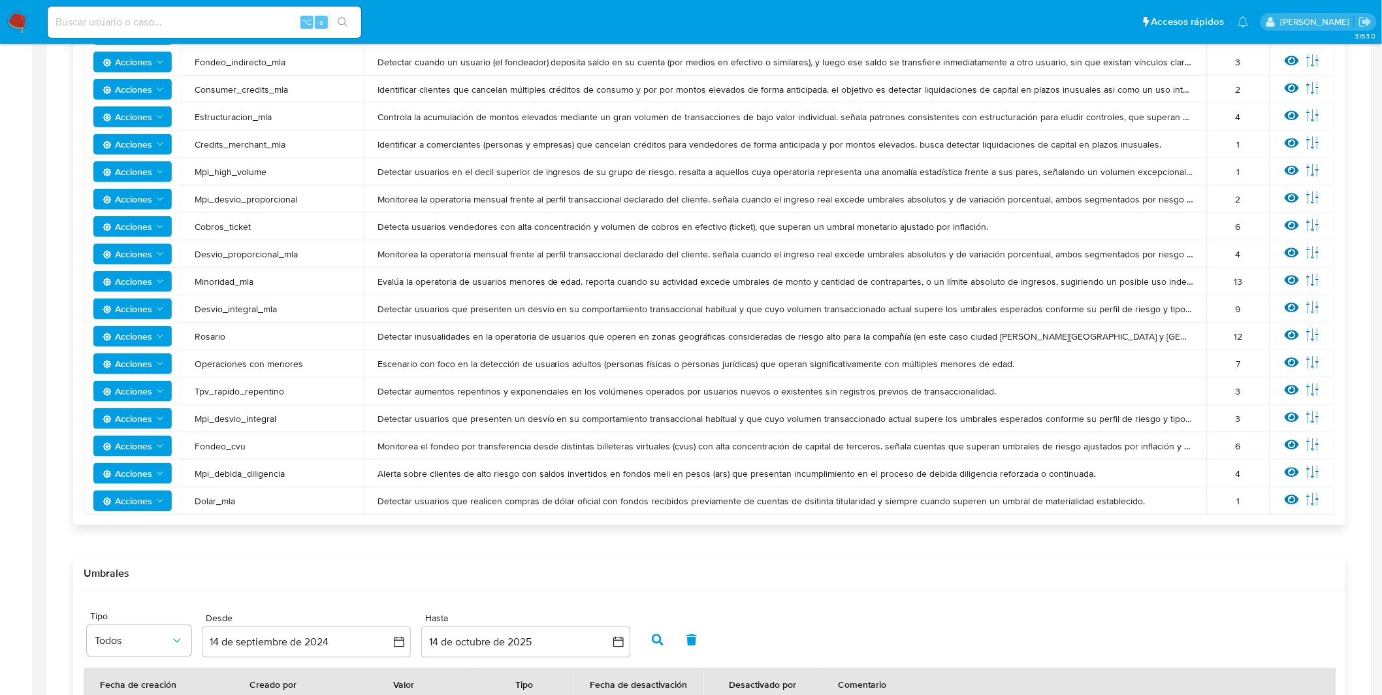
scroll to position [383, 0]
click at [1289, 494] on icon at bounding box center [1292, 499] width 14 height 10
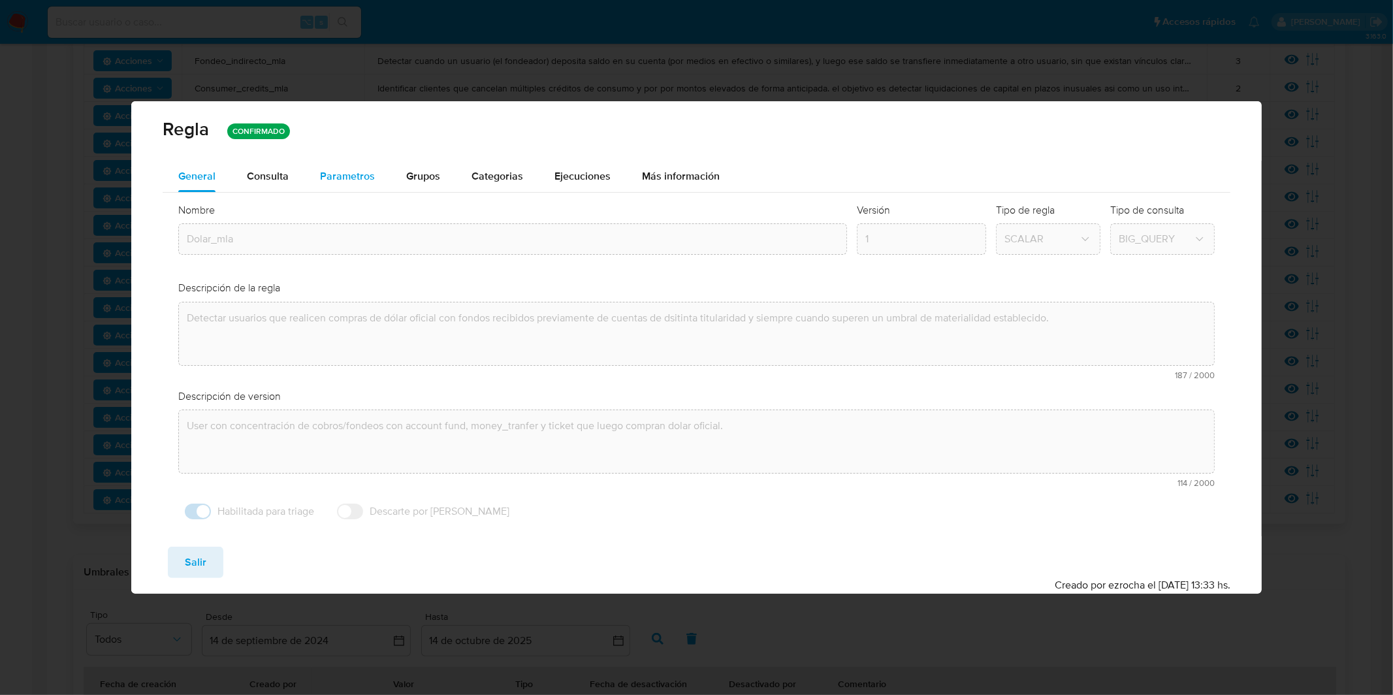
click at [349, 176] on span "Parametros" at bounding box center [347, 175] width 55 height 15
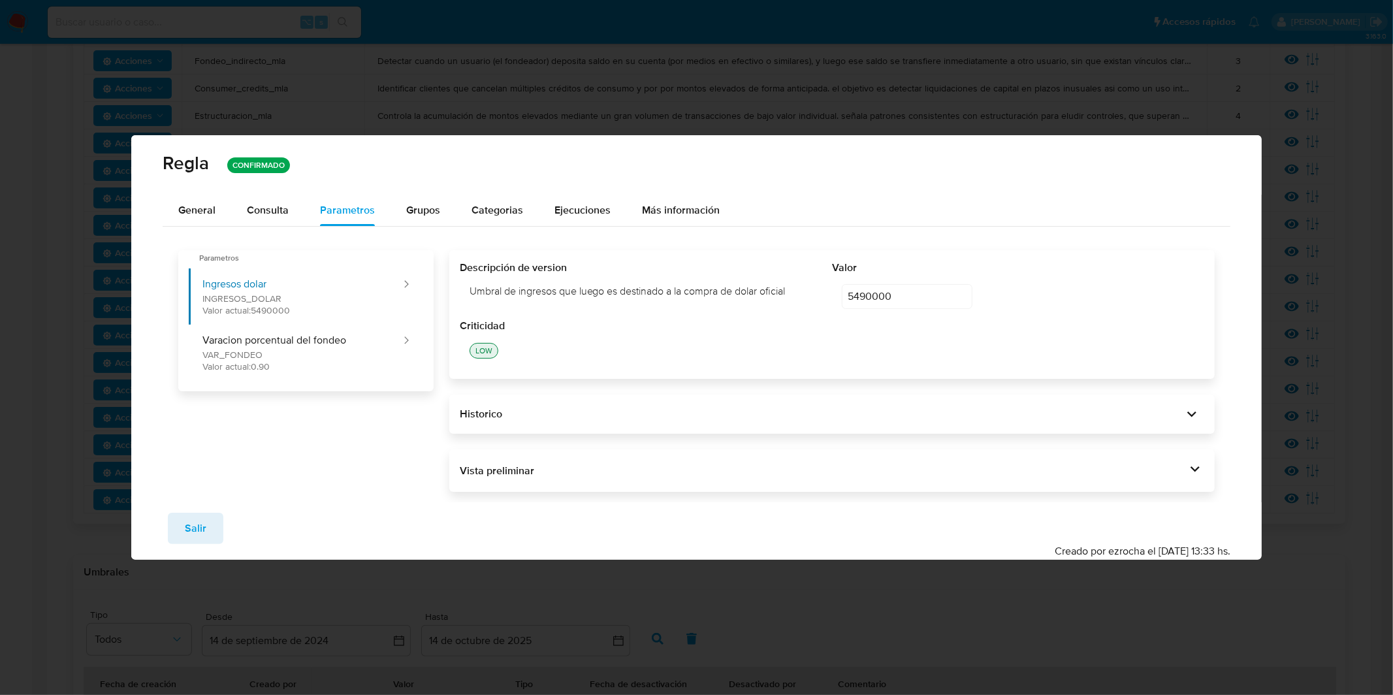
click at [656, 485] on div "Vista preliminar DECLARE UMBRAL_INGRESOS_DOLAR NUMERIC DEFAULT 5490000 ; DECLAR…" at bounding box center [832, 470] width 766 height 43
click at [664, 478] on div "Vista preliminar" at bounding box center [832, 471] width 745 height 22
click at [965, 476] on div "Vista preliminar" at bounding box center [823, 471] width 727 height 14
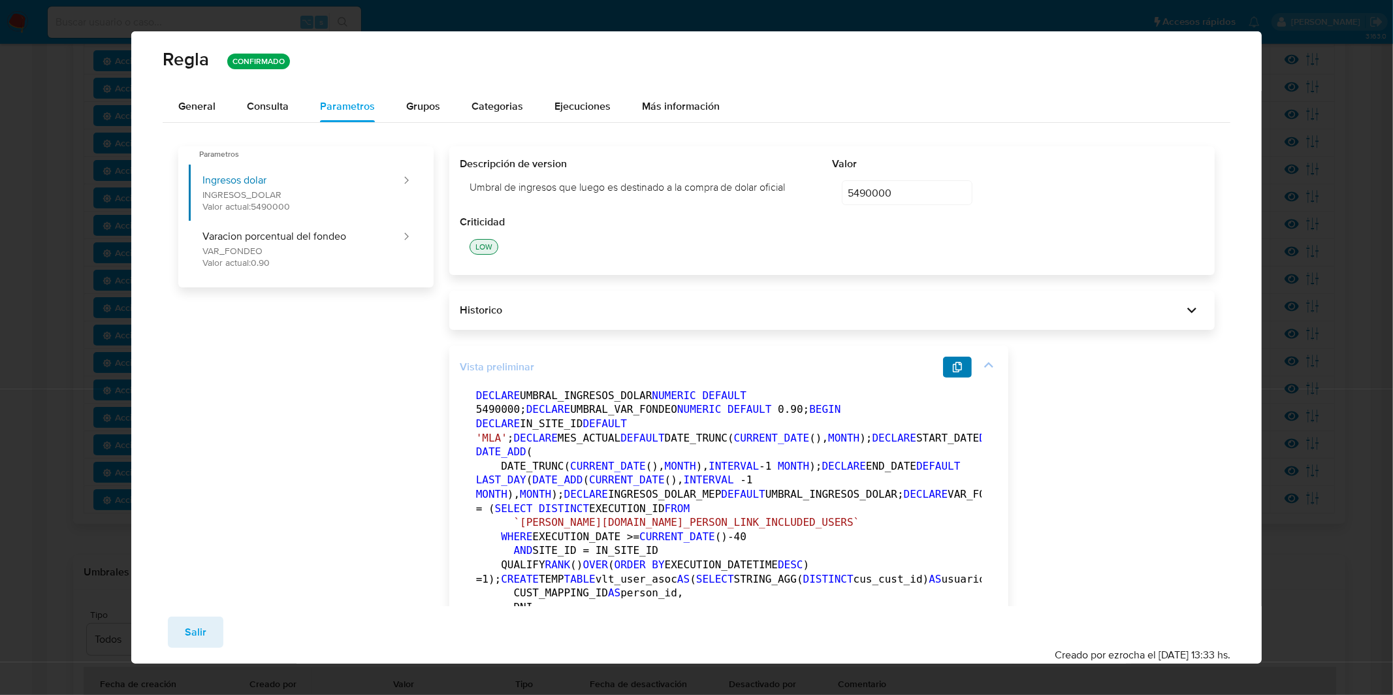
click at [957, 374] on span "button" at bounding box center [957, 367] width 10 height 18
click at [203, 630] on span "Salir" at bounding box center [196, 632] width 22 height 29
